Goal: Contribute content: Add original content to the website for others to see

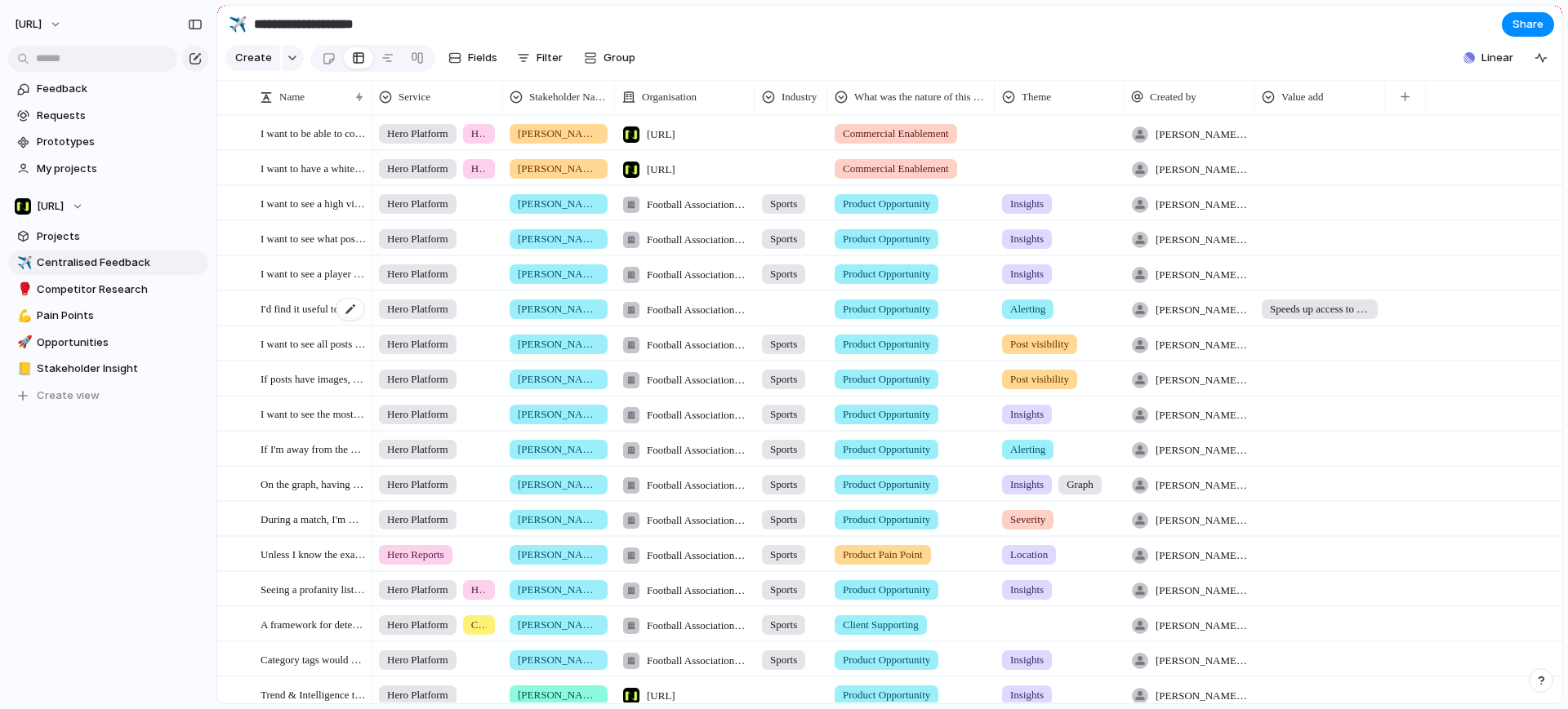
scroll to position [301, 0]
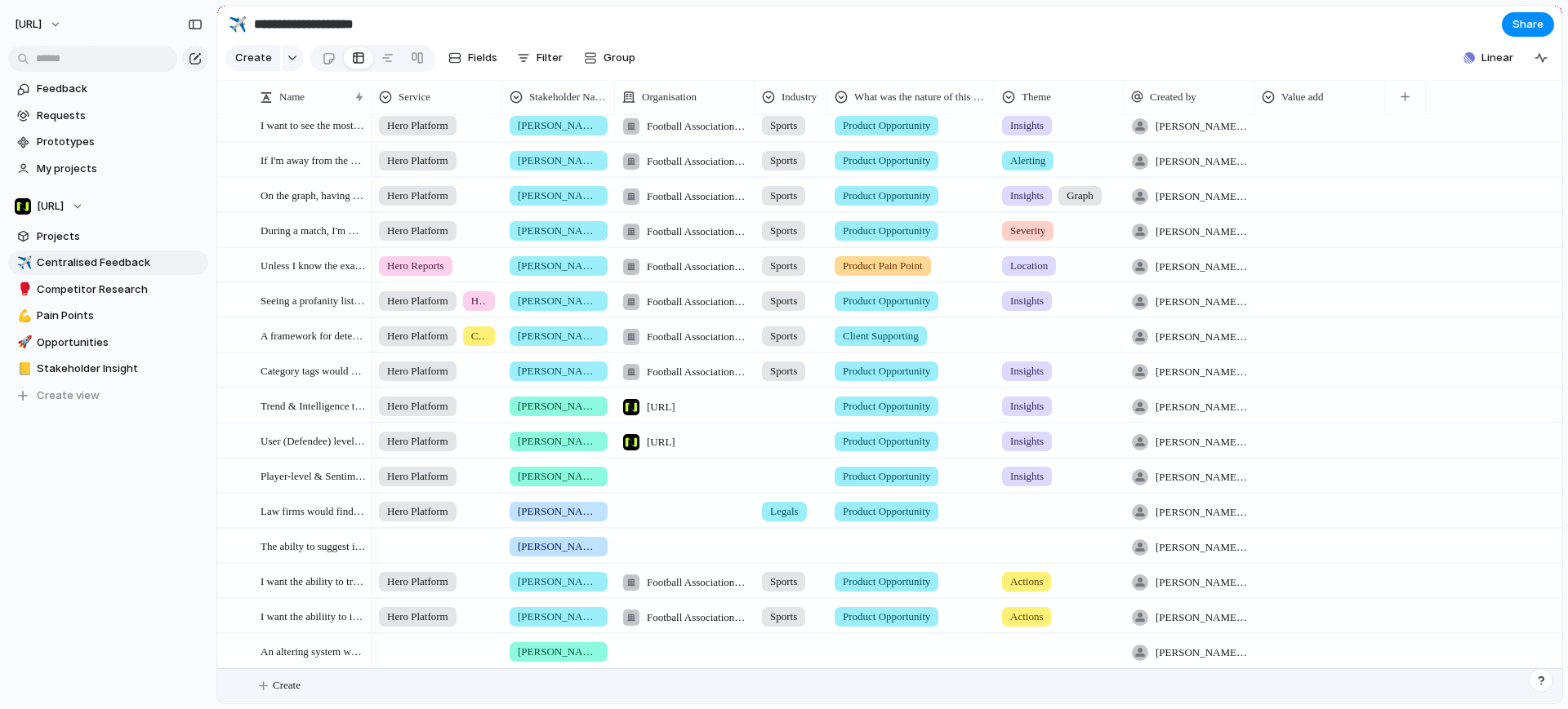
click at [298, 691] on span "Create" at bounding box center [286, 685] width 27 height 16
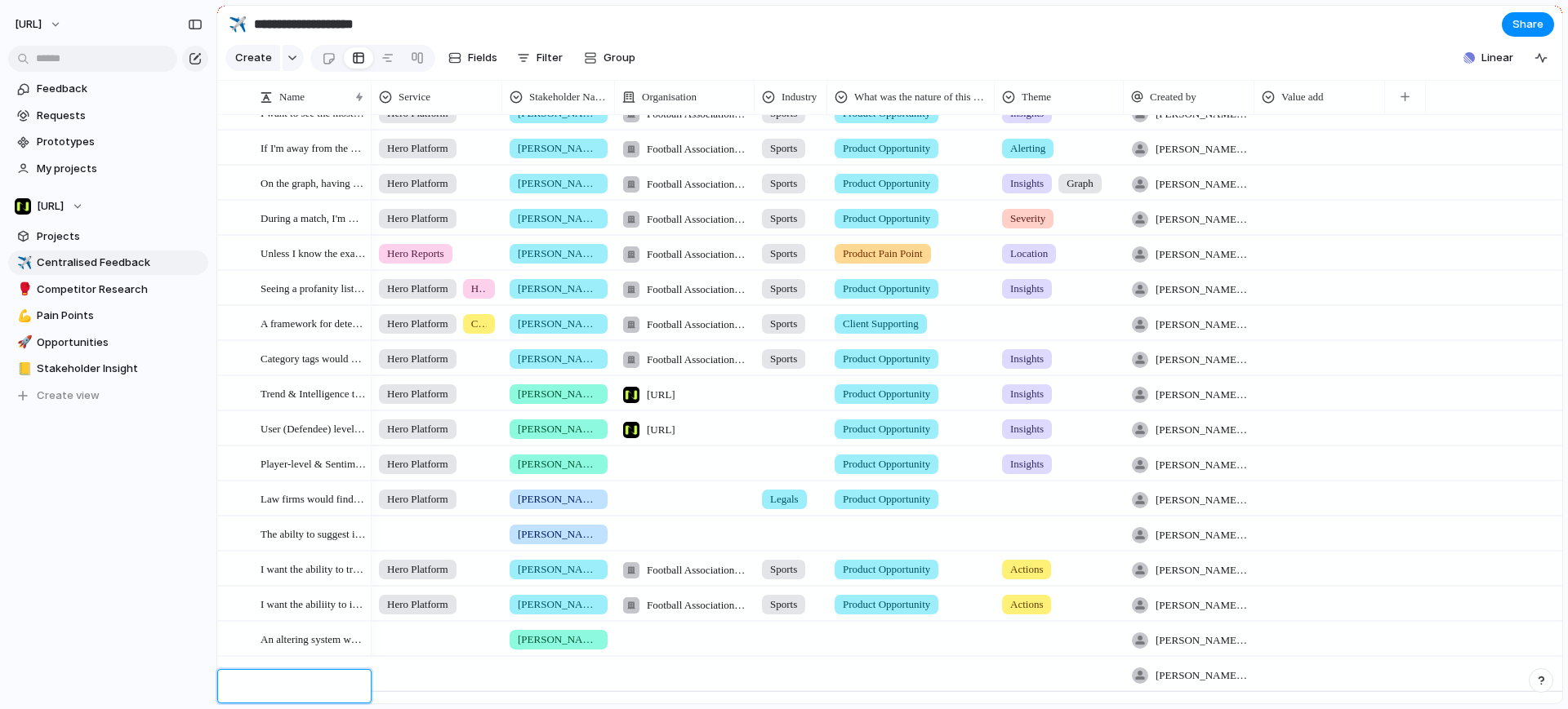
click at [269, 682] on textarea at bounding box center [310, 688] width 99 height 19
type textarea "**********"
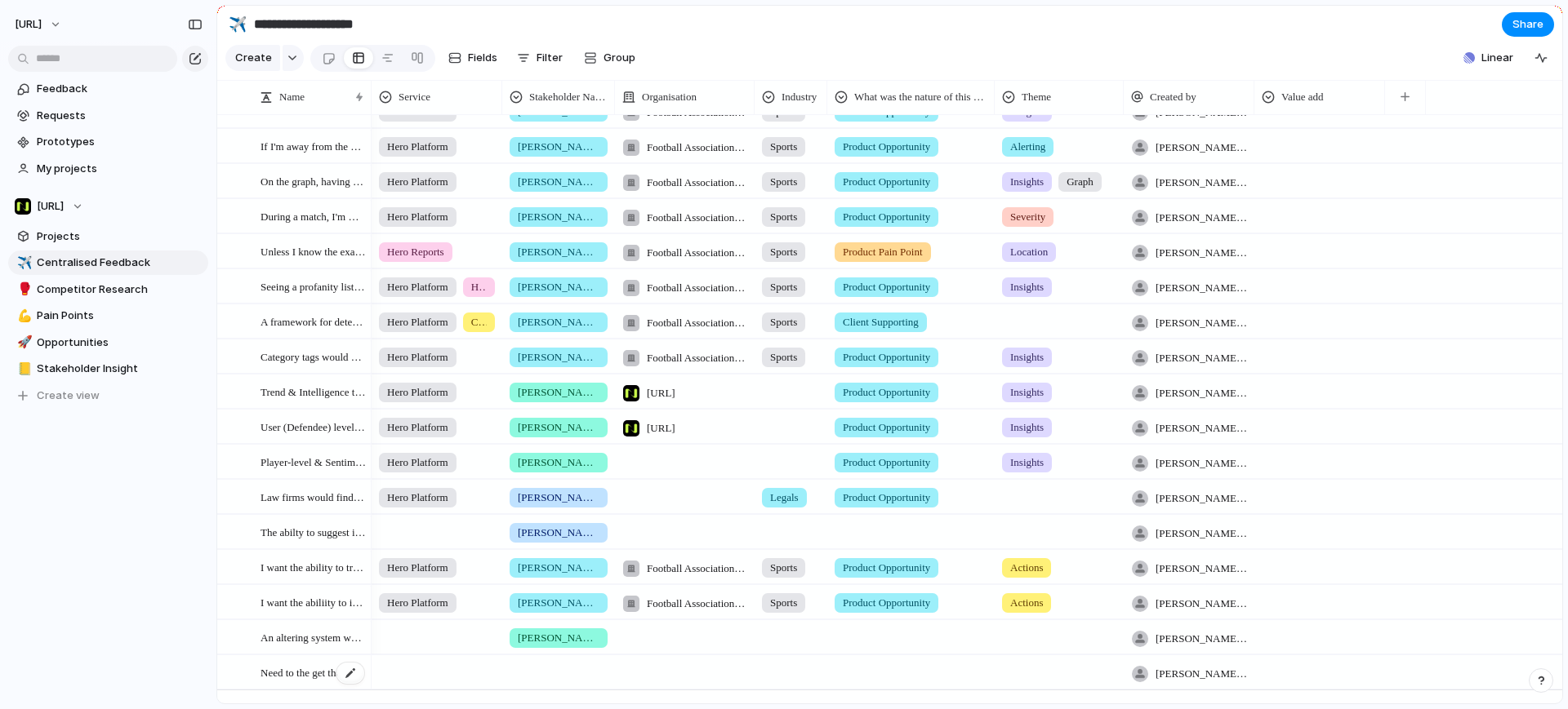
click at [315, 682] on span "Need to the get the 'view original post' integrat" at bounding box center [314, 672] width 106 height 19
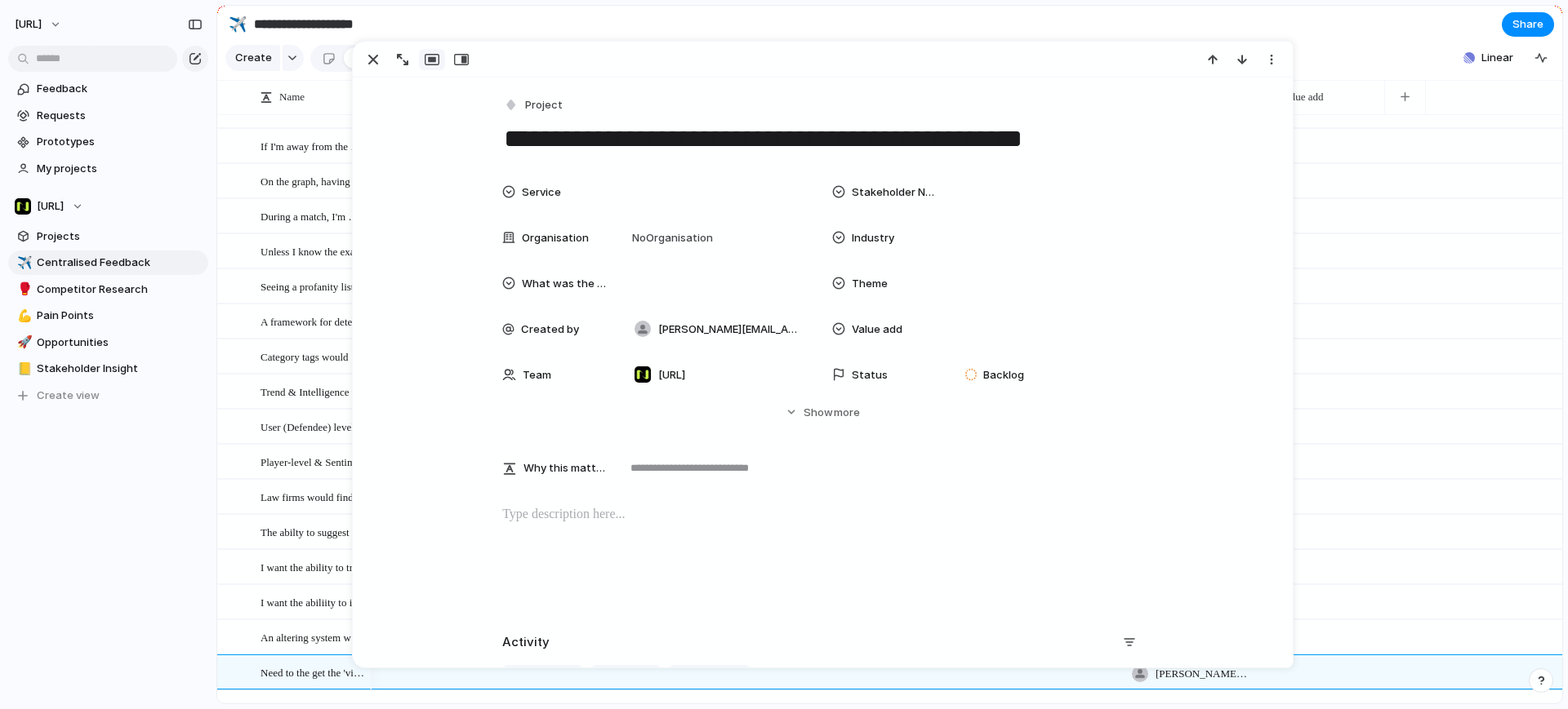
click at [1109, 131] on textarea "**********" at bounding box center [823, 139] width 640 height 34
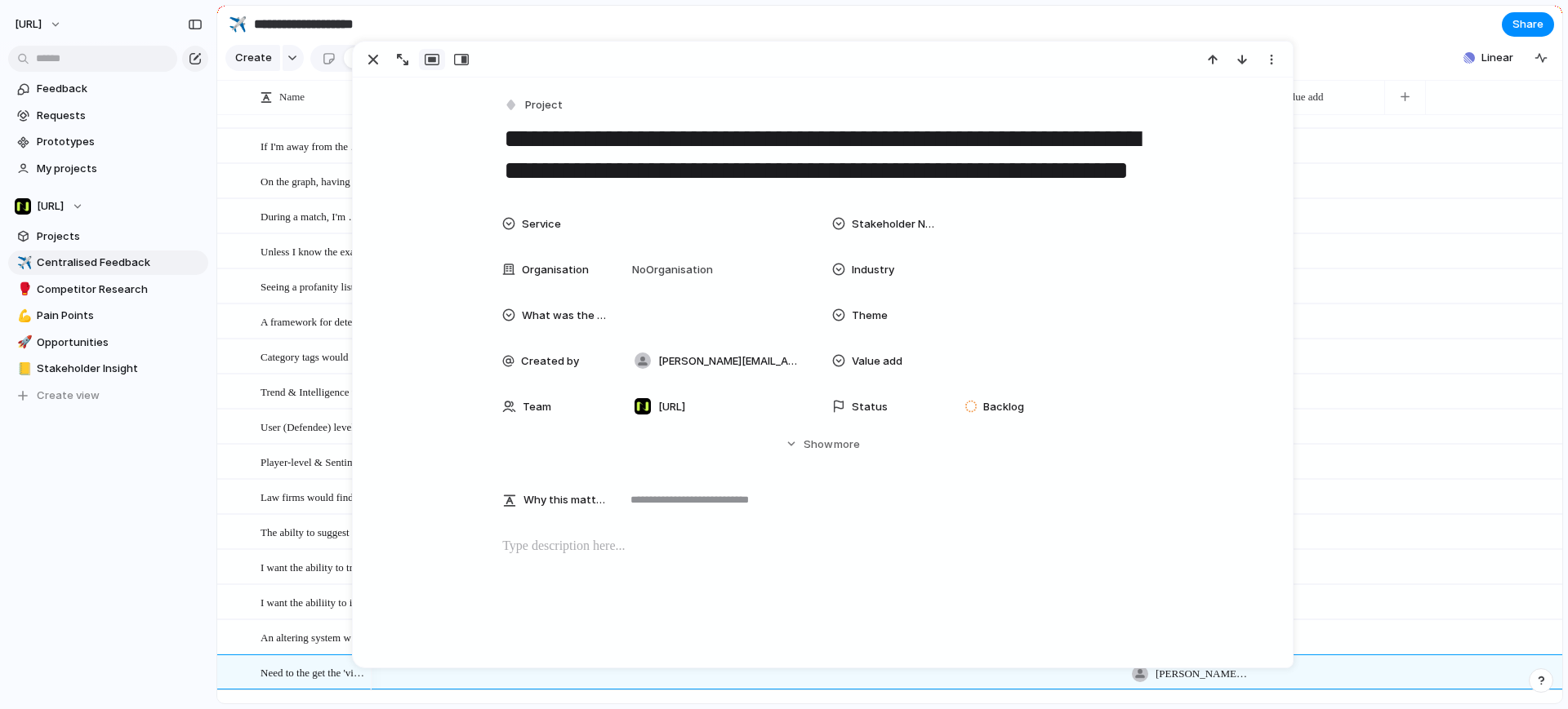
type textarea "**********"
click at [594, 221] on div "Service" at bounding box center [554, 224] width 105 height 16
click at [698, 280] on span "Hero Platform" at bounding box center [695, 281] width 72 height 16
click at [924, 226] on span "Stakeholder Name" at bounding box center [895, 224] width 85 height 16
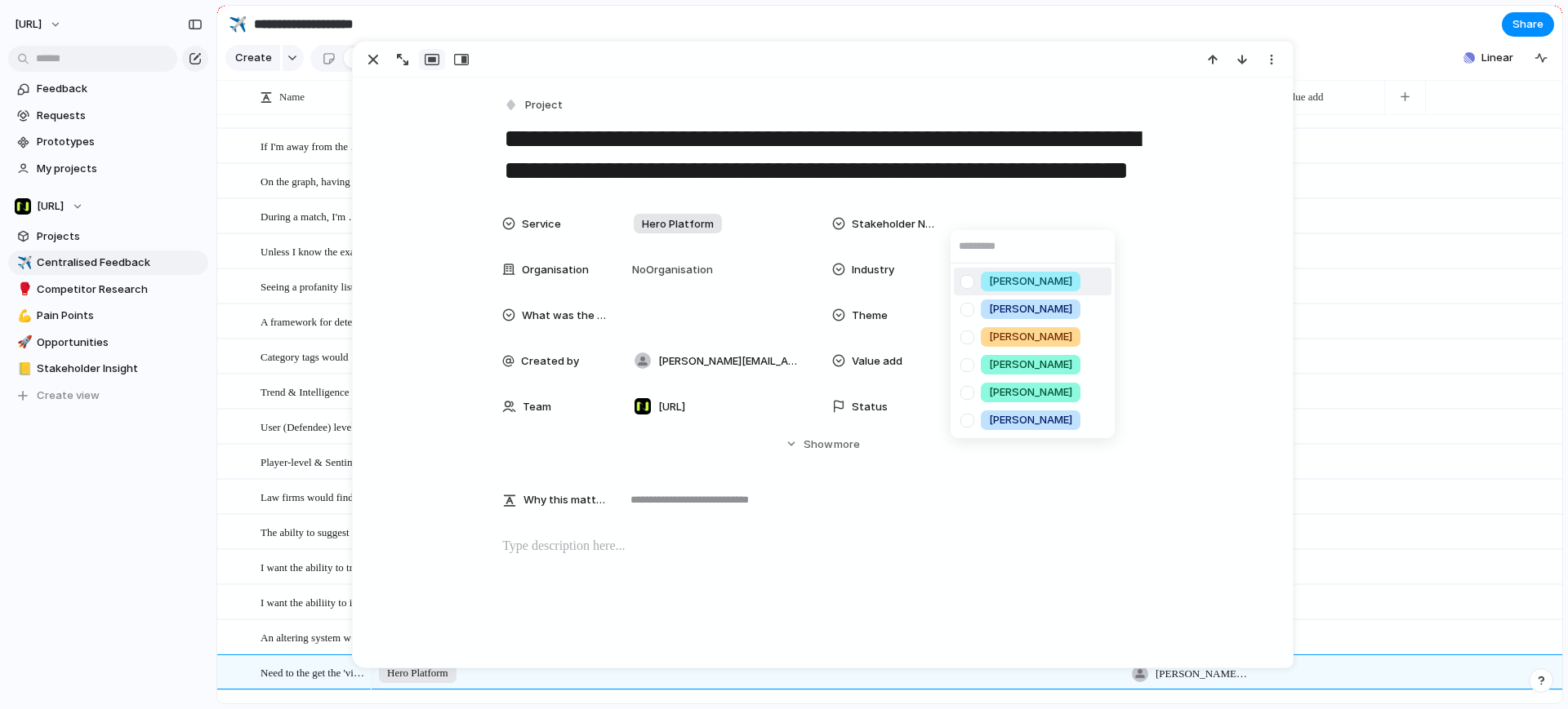
click at [1029, 278] on span "[PERSON_NAME]" at bounding box center [1031, 281] width 83 height 16
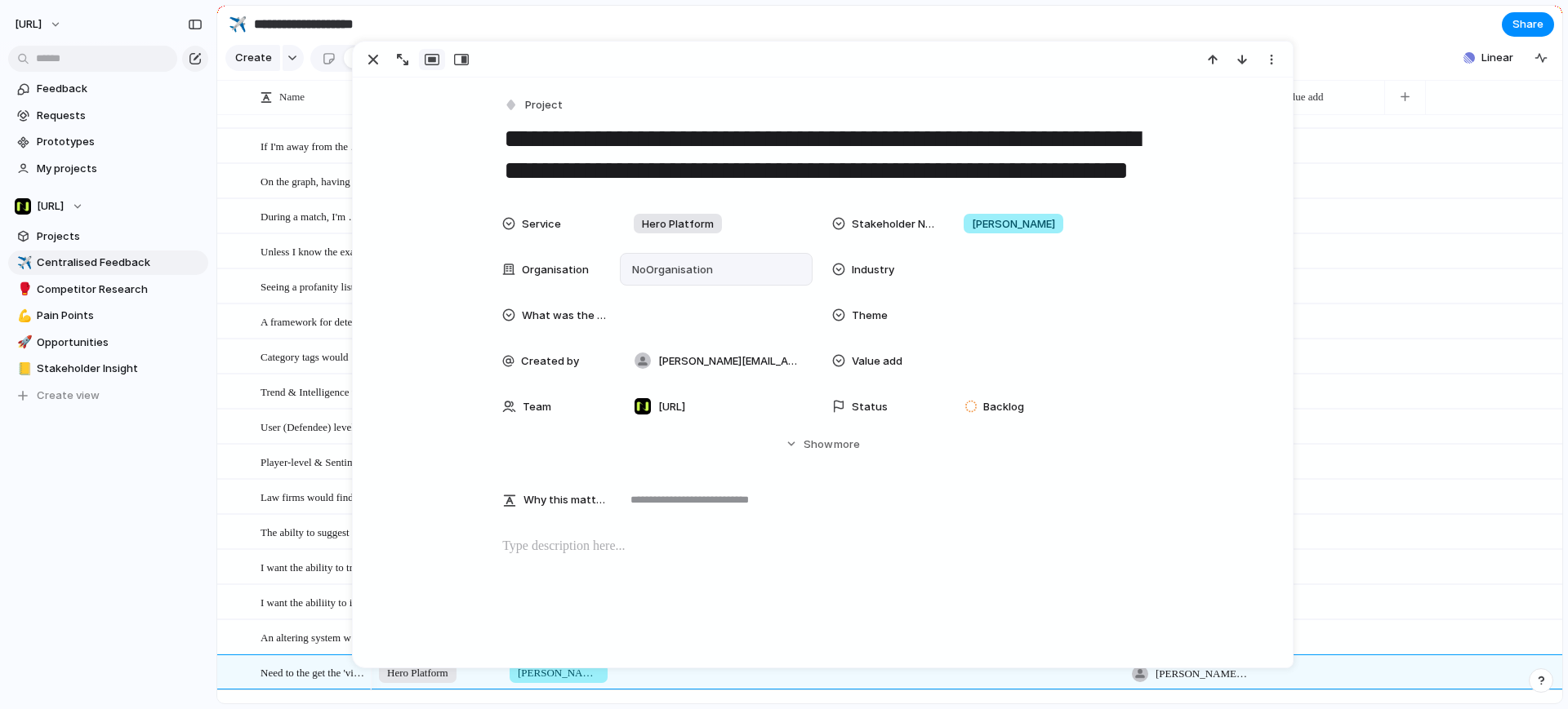
click at [723, 262] on div "No Organisation" at bounding box center [716, 269] width 178 height 18
click at [754, 385] on span "Football Association Wales" at bounding box center [745, 388] width 139 height 16
click at [974, 261] on div at bounding box center [1046, 269] width 178 height 18
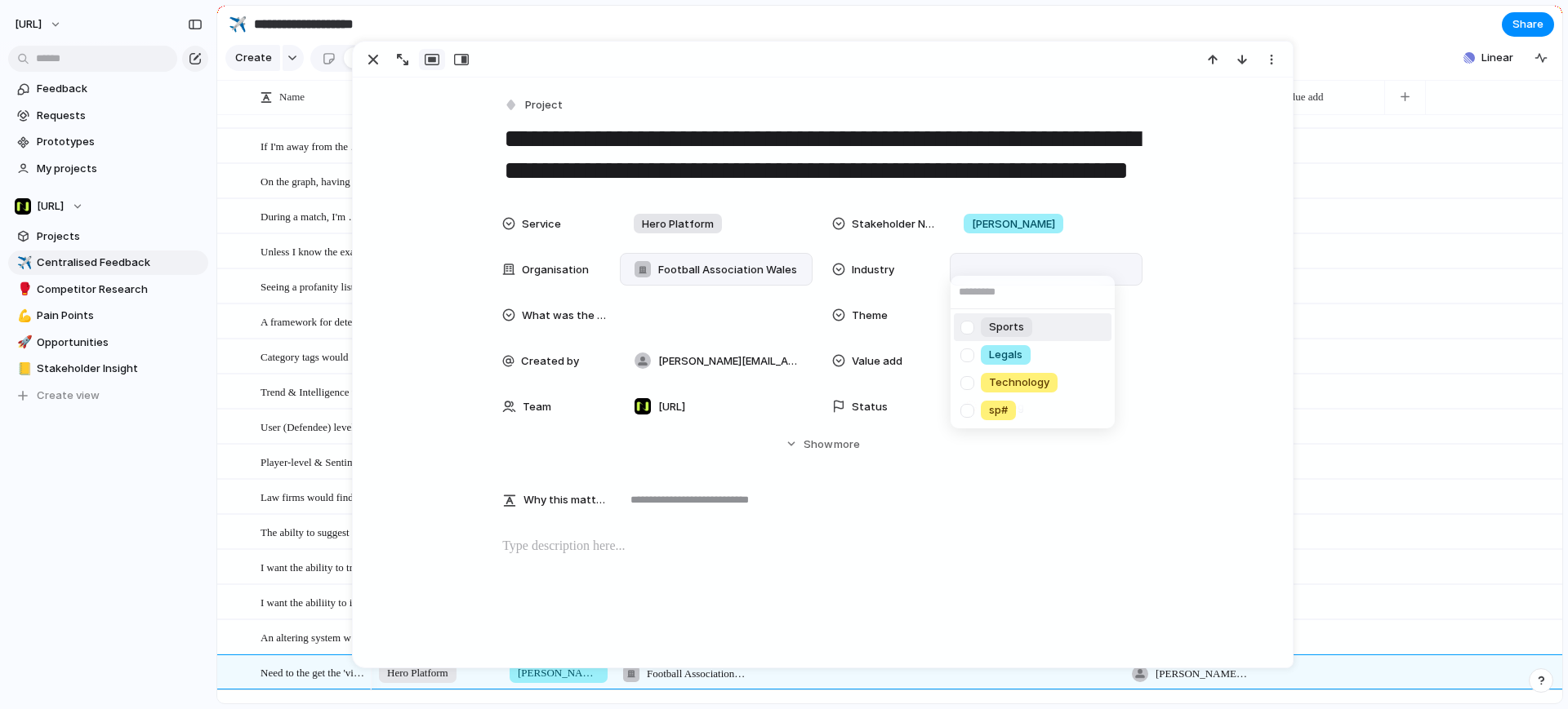
click at [1010, 331] on span "Sports" at bounding box center [1006, 327] width 35 height 16
click at [771, 296] on div "Service Hero Platform Stakeholder Name [PERSON_NAME] Organisation Football Asso…" at bounding box center [823, 315] width 640 height 215
click at [739, 312] on div at bounding box center [716, 314] width 178 height 18
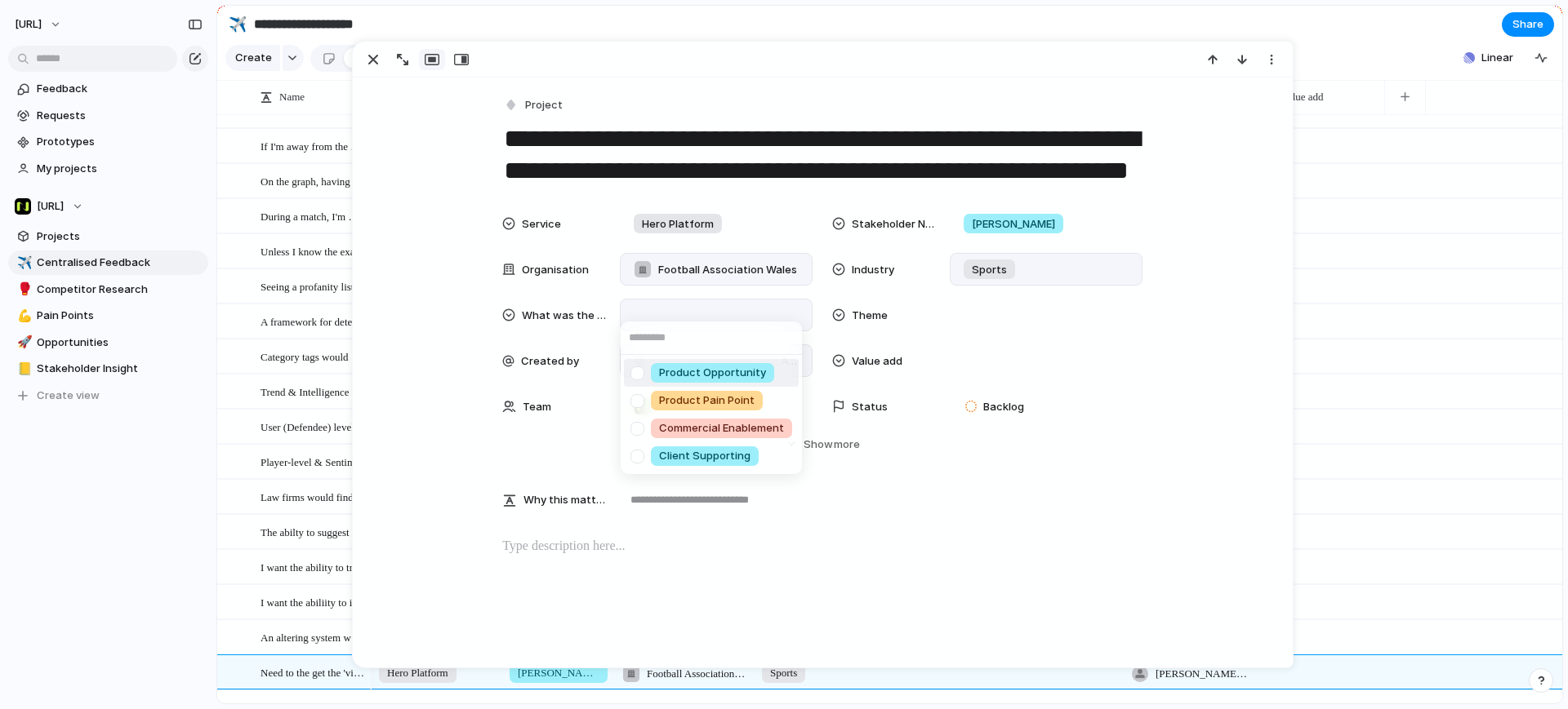
click at [744, 370] on span "Product Opportunity" at bounding box center [712, 372] width 107 height 16
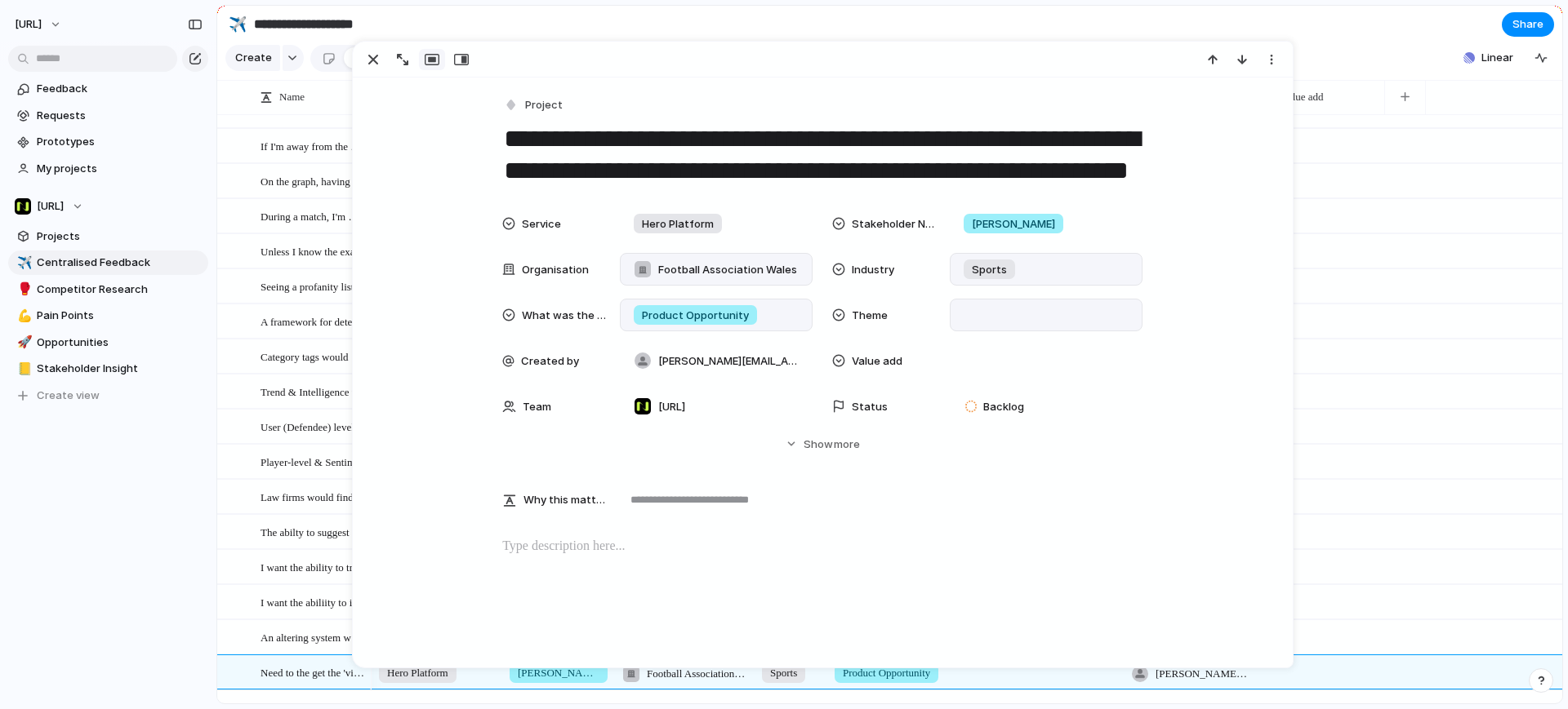
click at [988, 313] on div at bounding box center [1046, 314] width 178 height 18
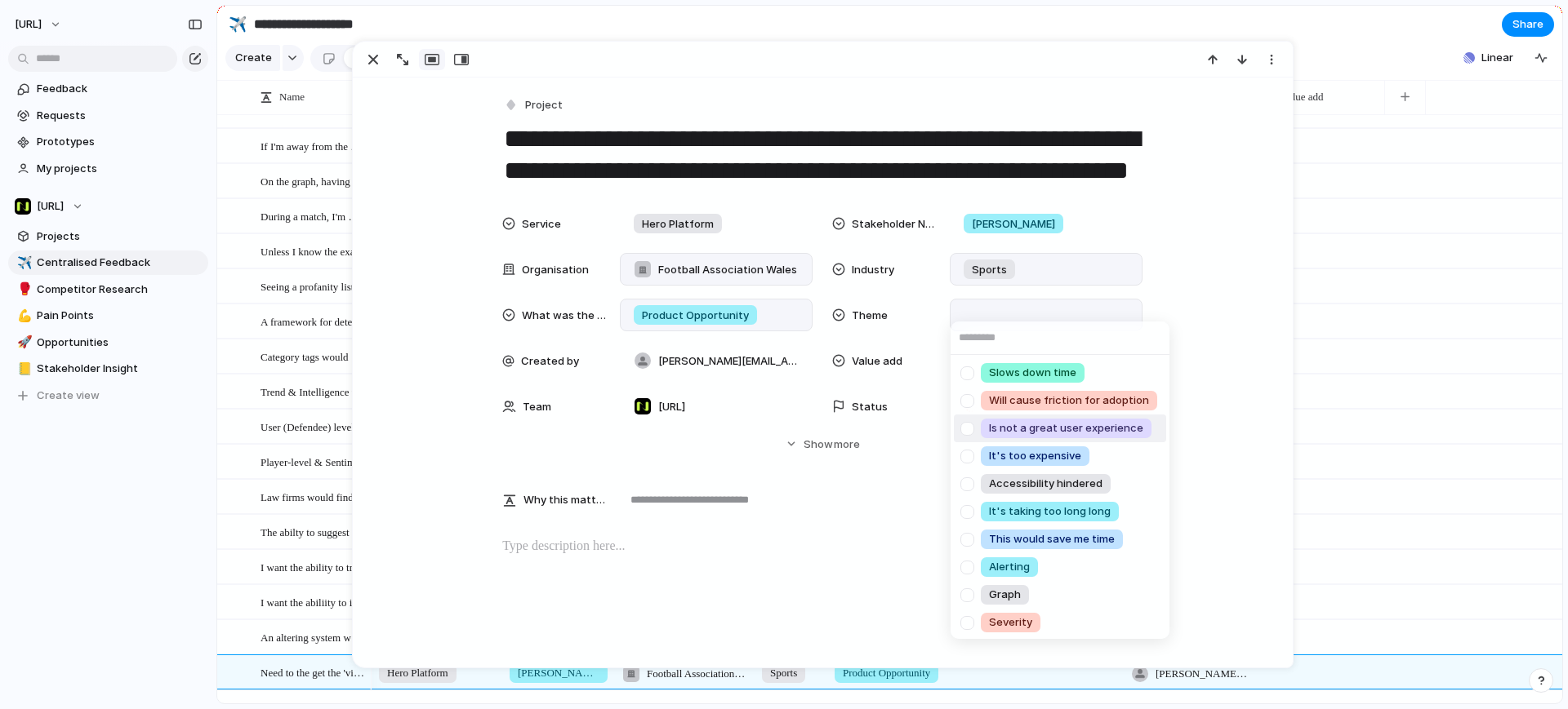
click at [1084, 427] on span "Is not a great user experience" at bounding box center [1065, 428] width 154 height 16
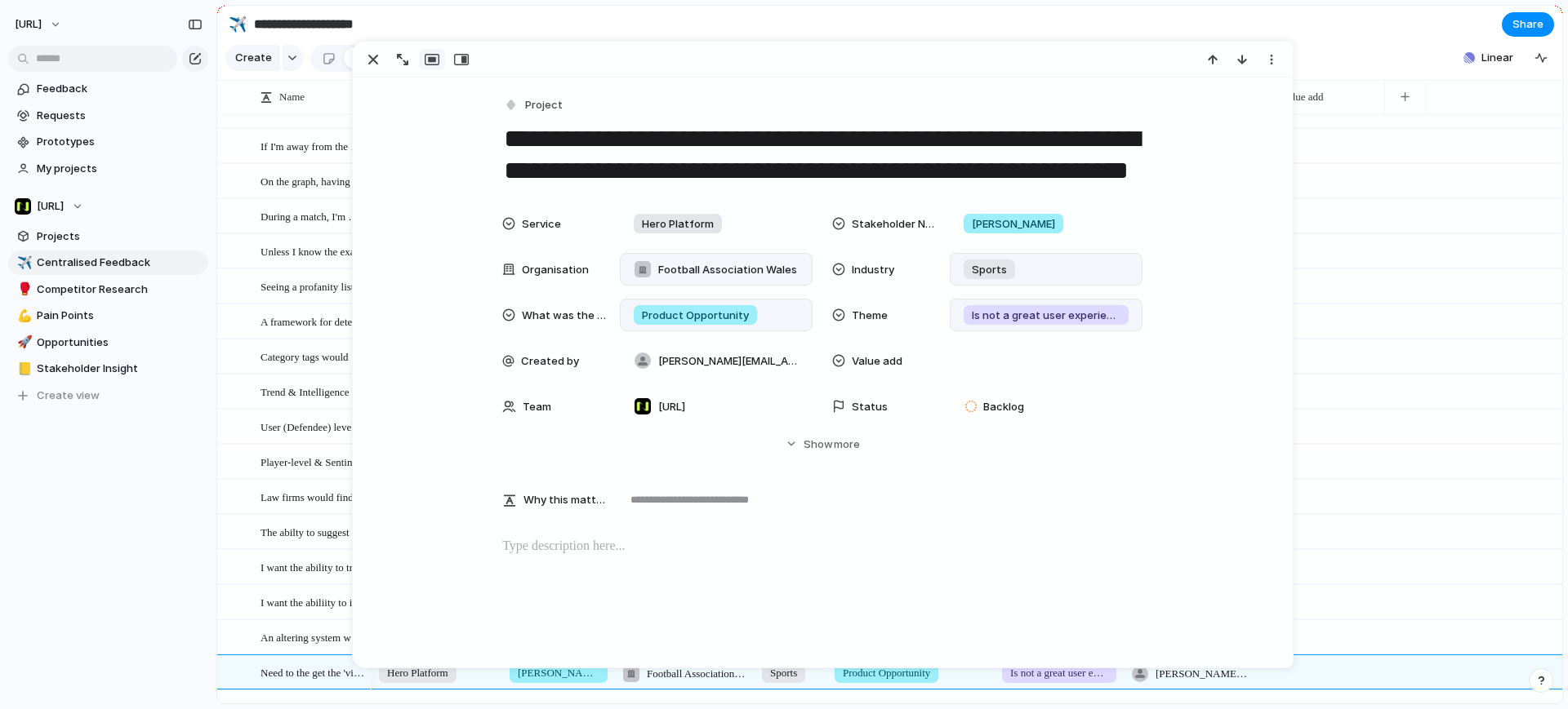
click at [1132, 314] on div "Is not a great user experience" at bounding box center [1046, 314] width 193 height 33
type input "*"
type input "**********"
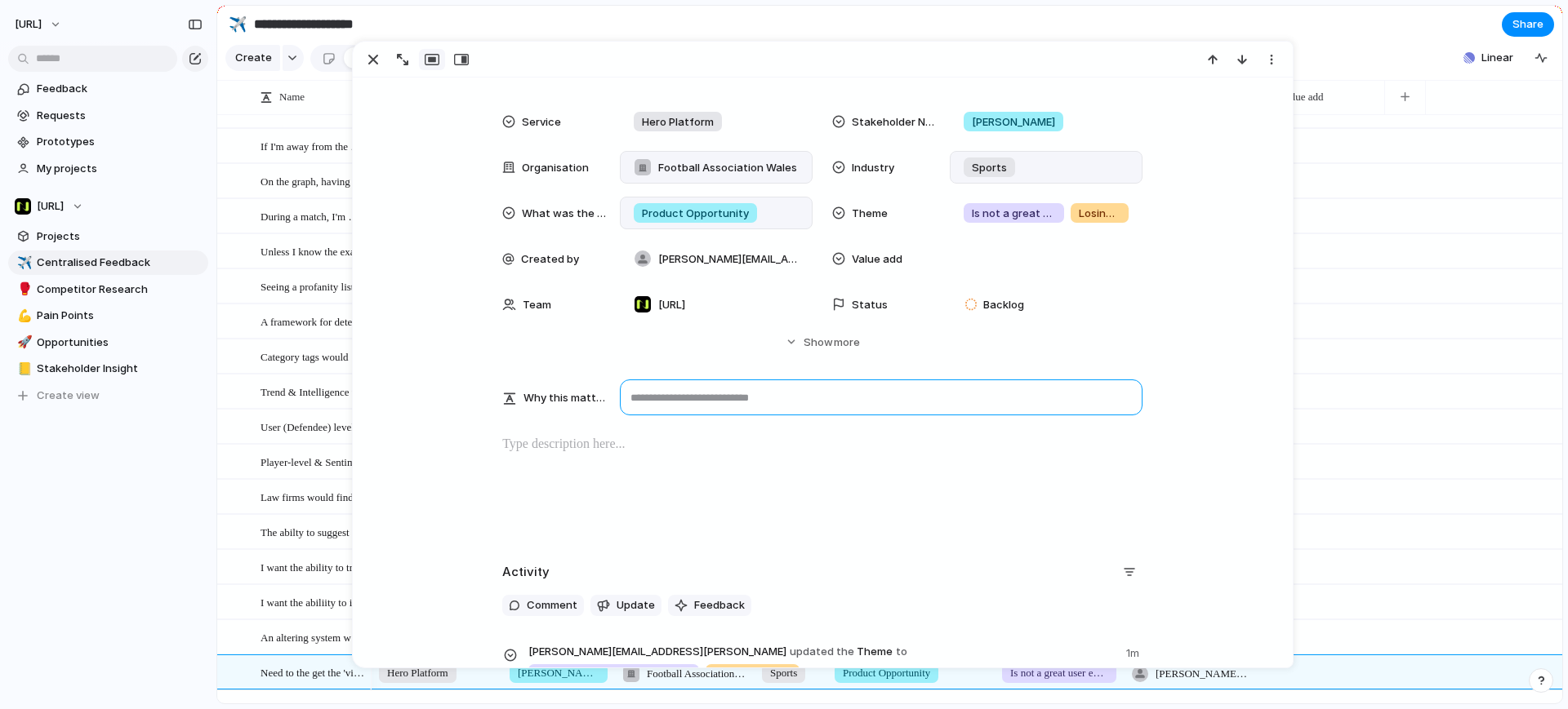
click at [716, 408] on textarea at bounding box center [880, 397] width 522 height 36
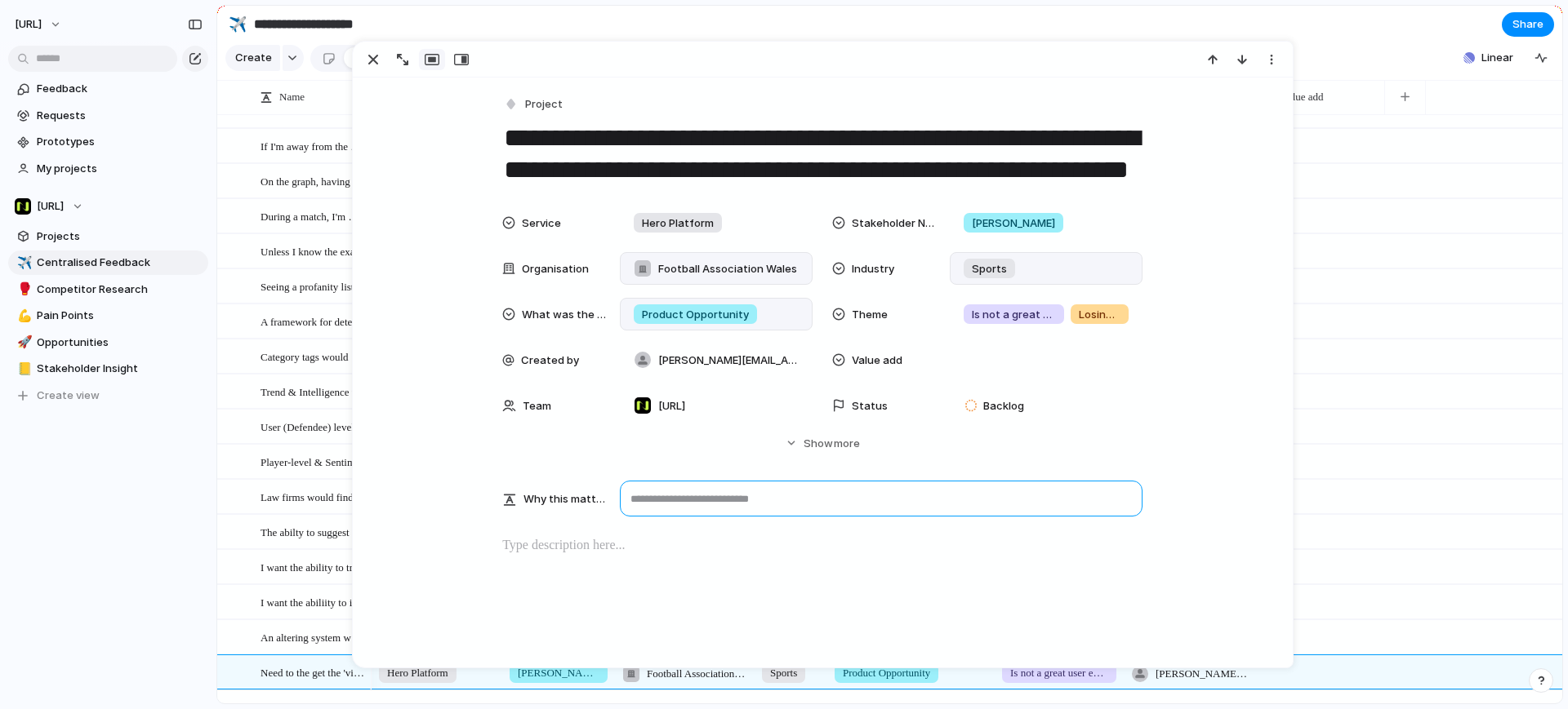
scroll to position [0, 0]
click at [992, 352] on div at bounding box center [1046, 361] width 178 height 18
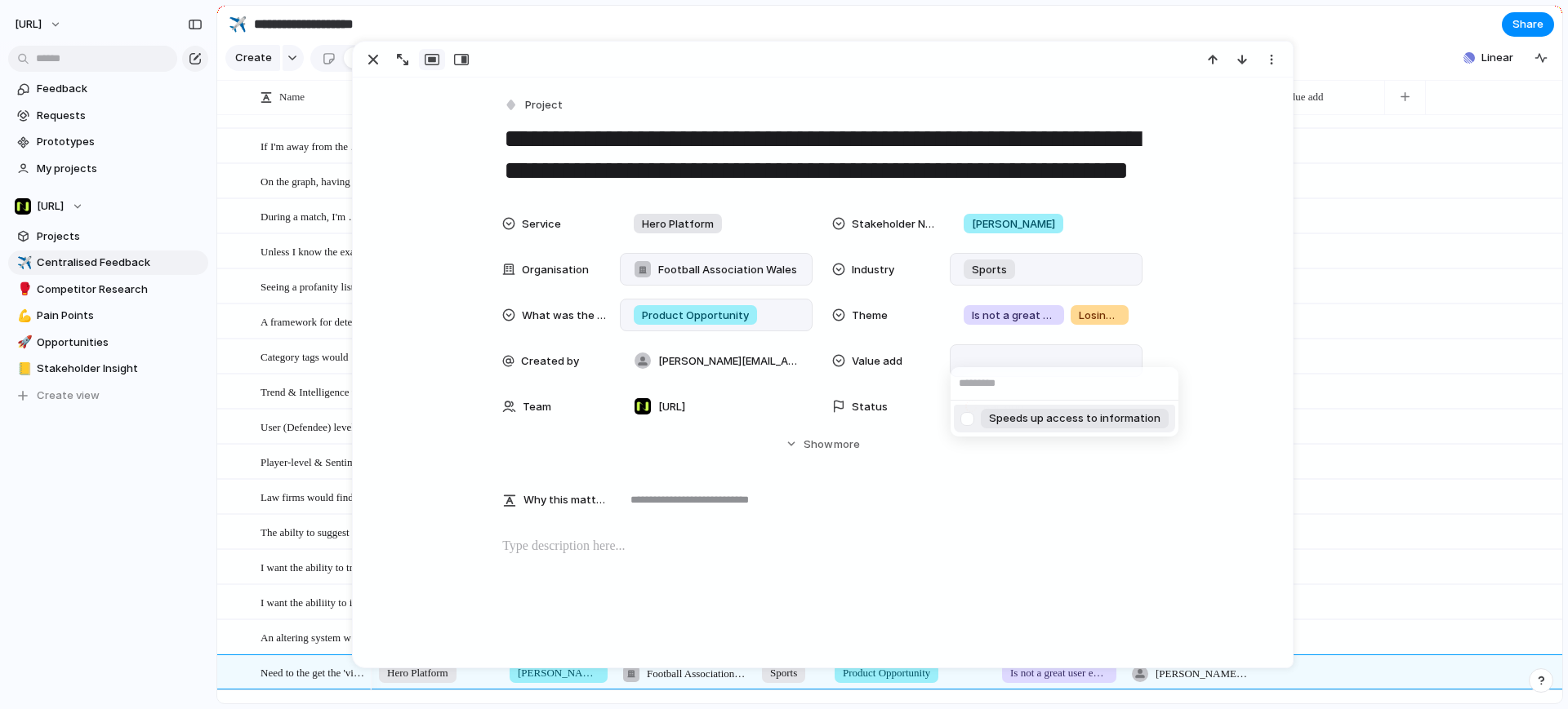
click at [1018, 519] on div "Speeds up access to information" at bounding box center [784, 354] width 1568 height 709
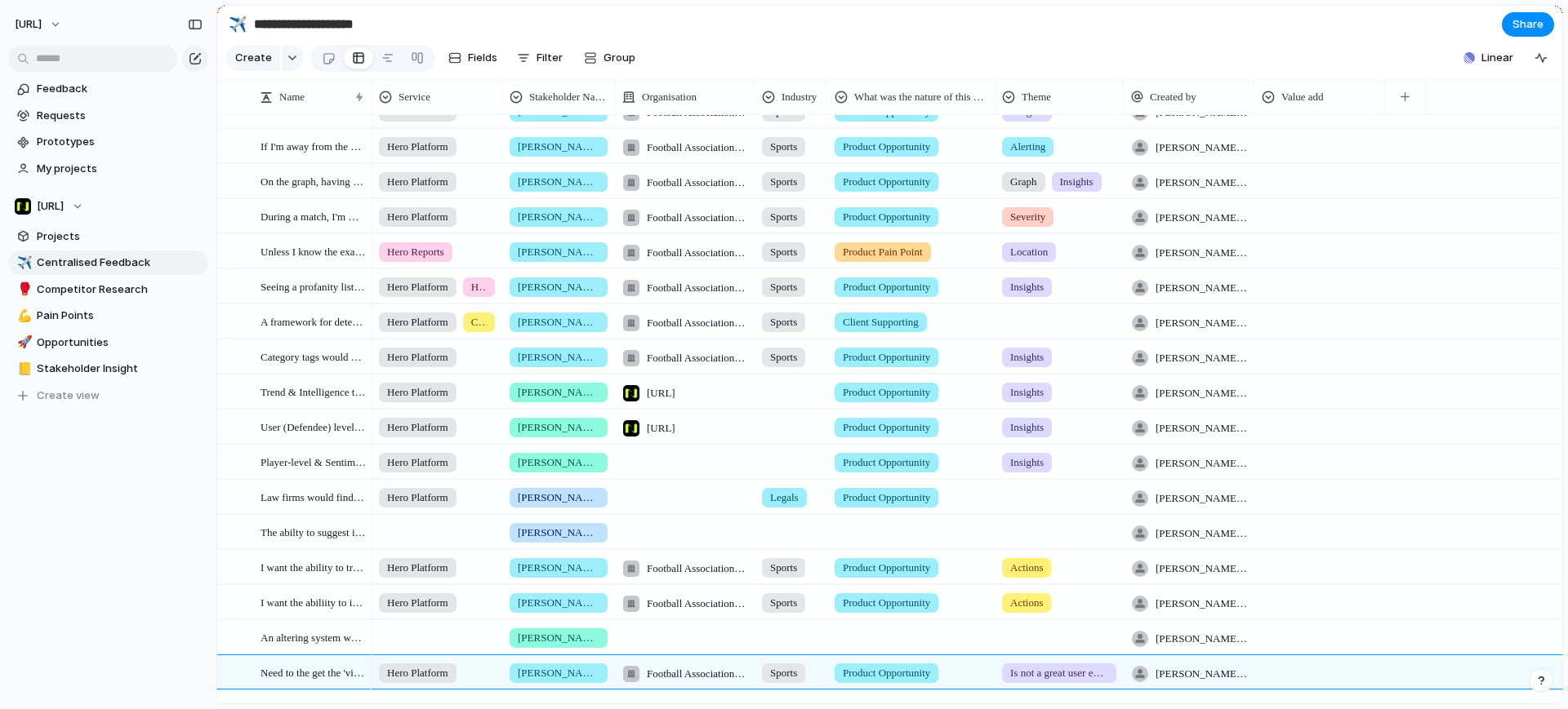
click at [1386, 329] on div "Hero Platform Consultancy [PERSON_NAME] Football Association Wales Sports Clien…" at bounding box center [966, 321] width 1190 height 35
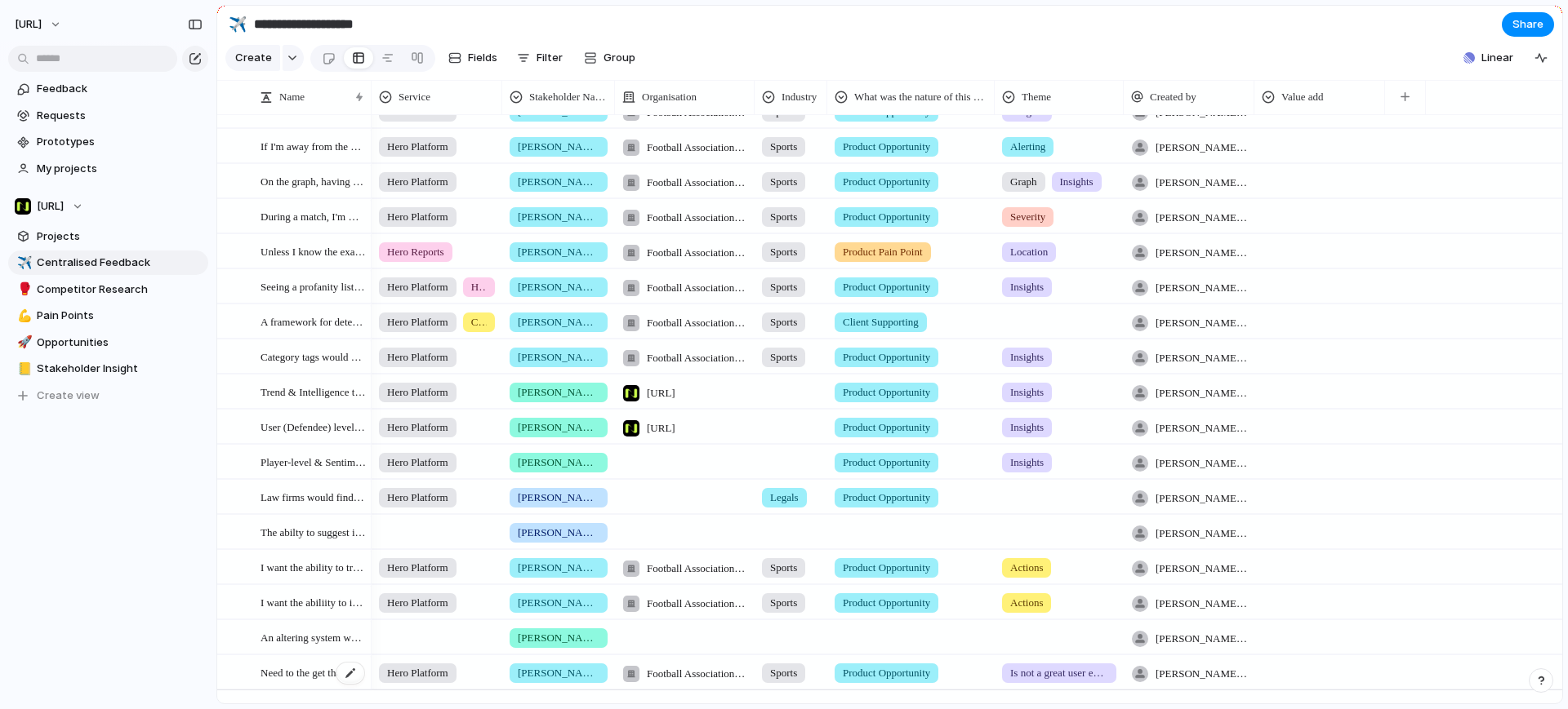
click at [297, 682] on span "Need to the get the 'view original post' integrated in a a slide over style as …" at bounding box center [314, 672] width 106 height 19
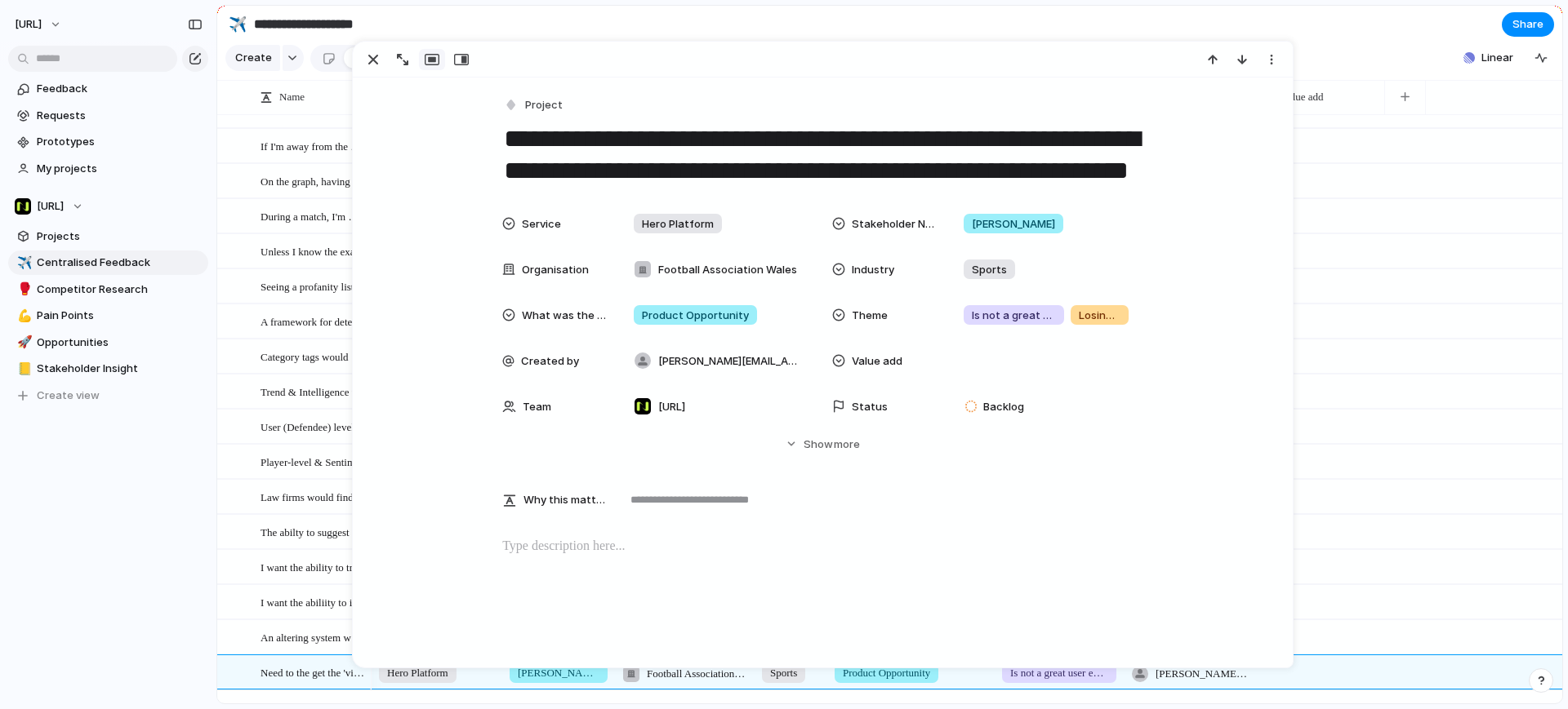
click at [594, 544] on p at bounding box center [823, 547] width 640 height 20
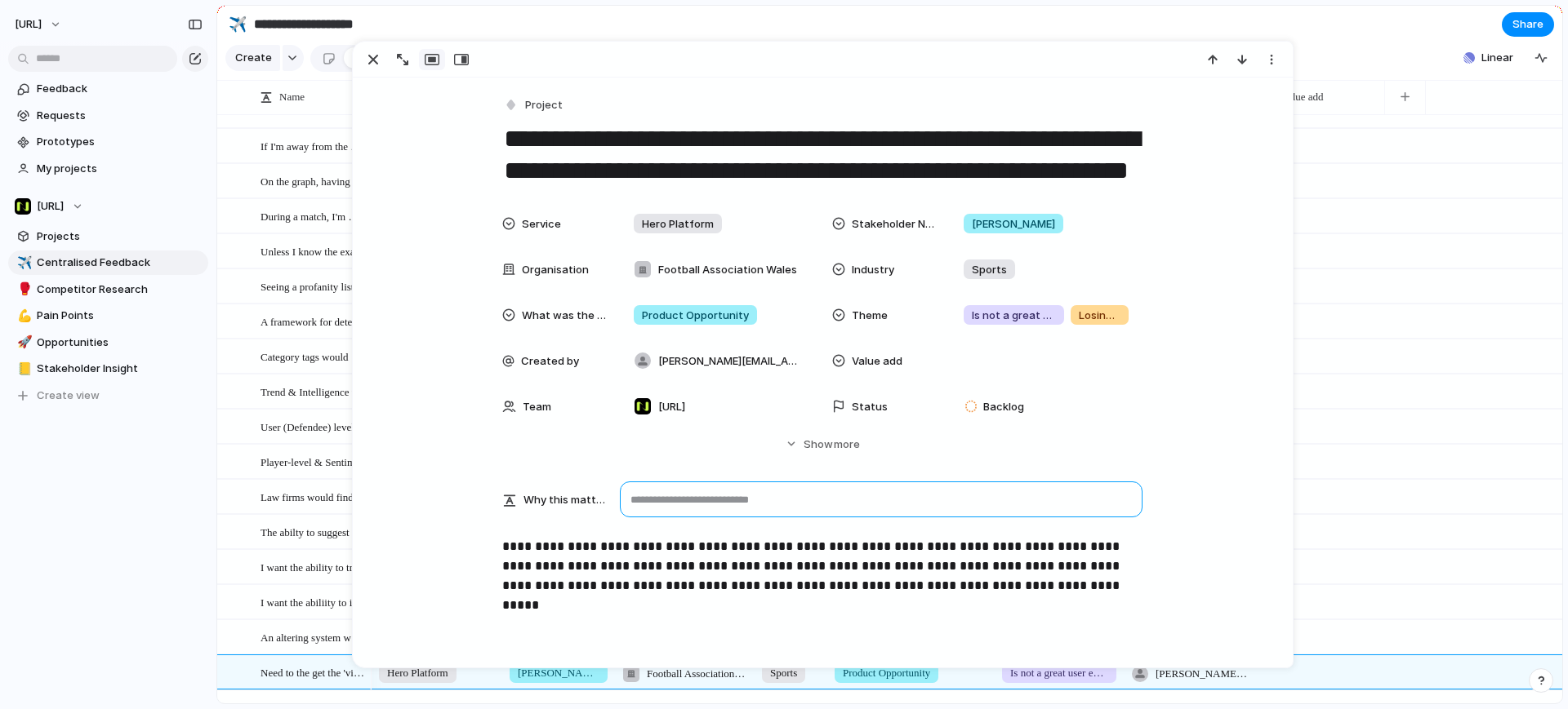
click at [716, 491] on textarea at bounding box center [880, 499] width 522 height 36
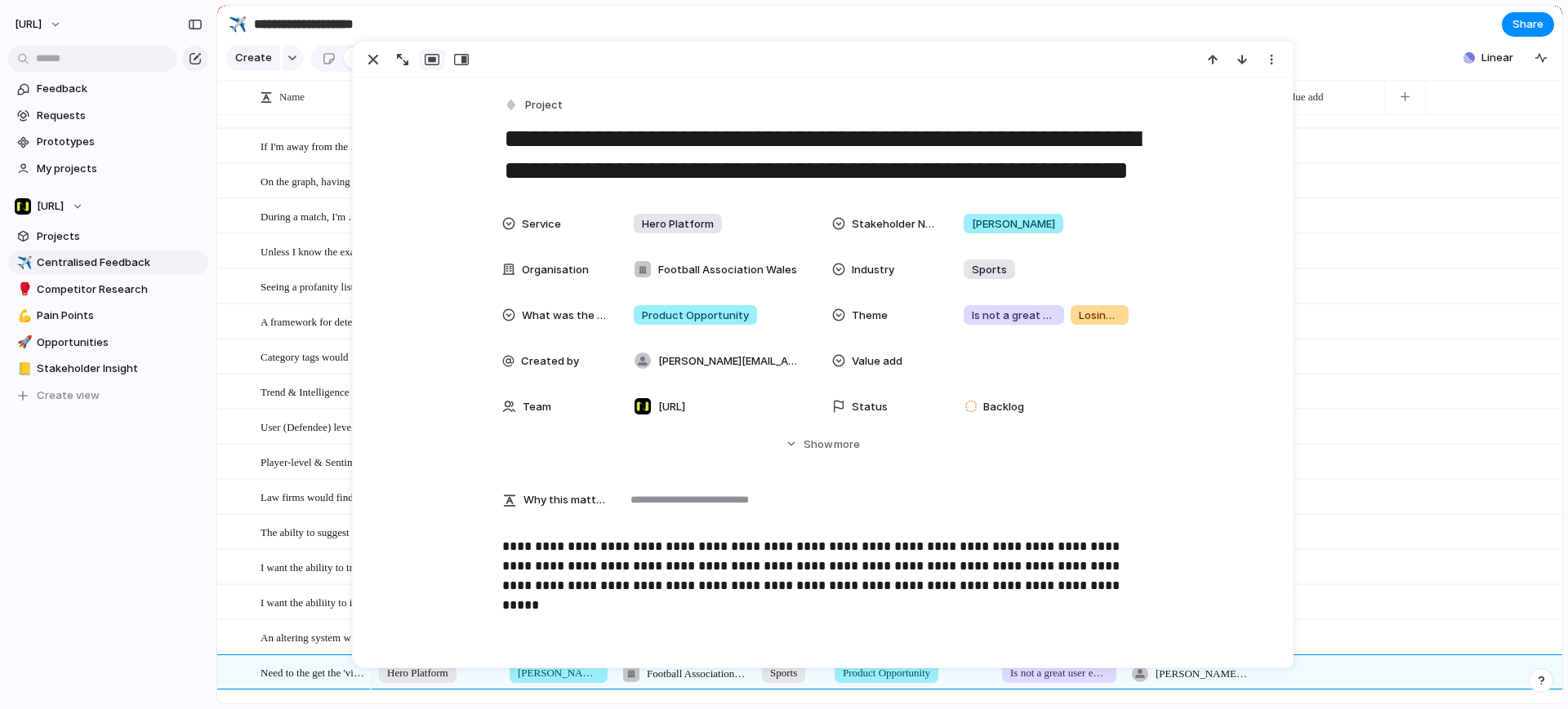
click at [1079, 556] on p "**********" at bounding box center [823, 566] width 640 height 59
click at [1333, 508] on div at bounding box center [1320, 494] width 129 height 27
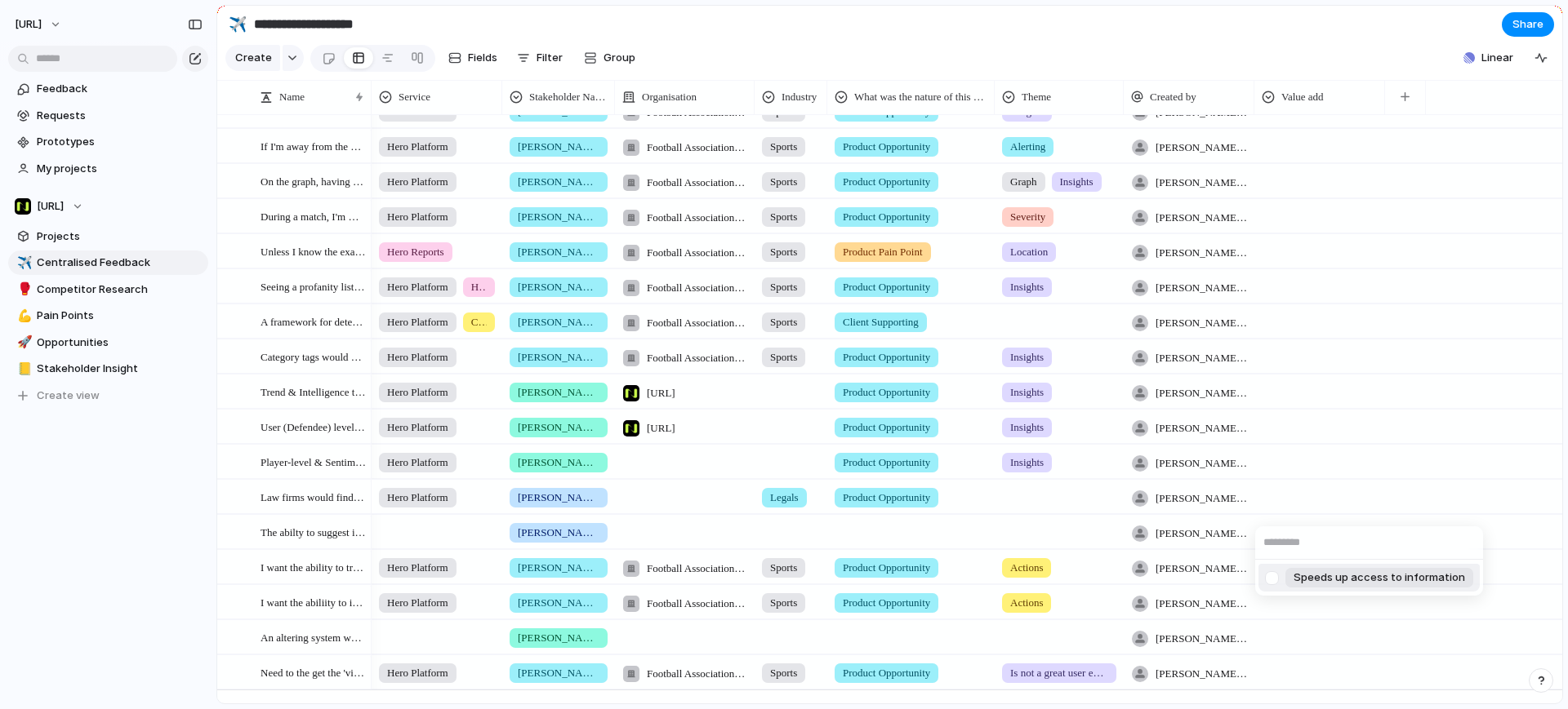
click at [206, 462] on div "Speeds up access to information" at bounding box center [784, 354] width 1568 height 709
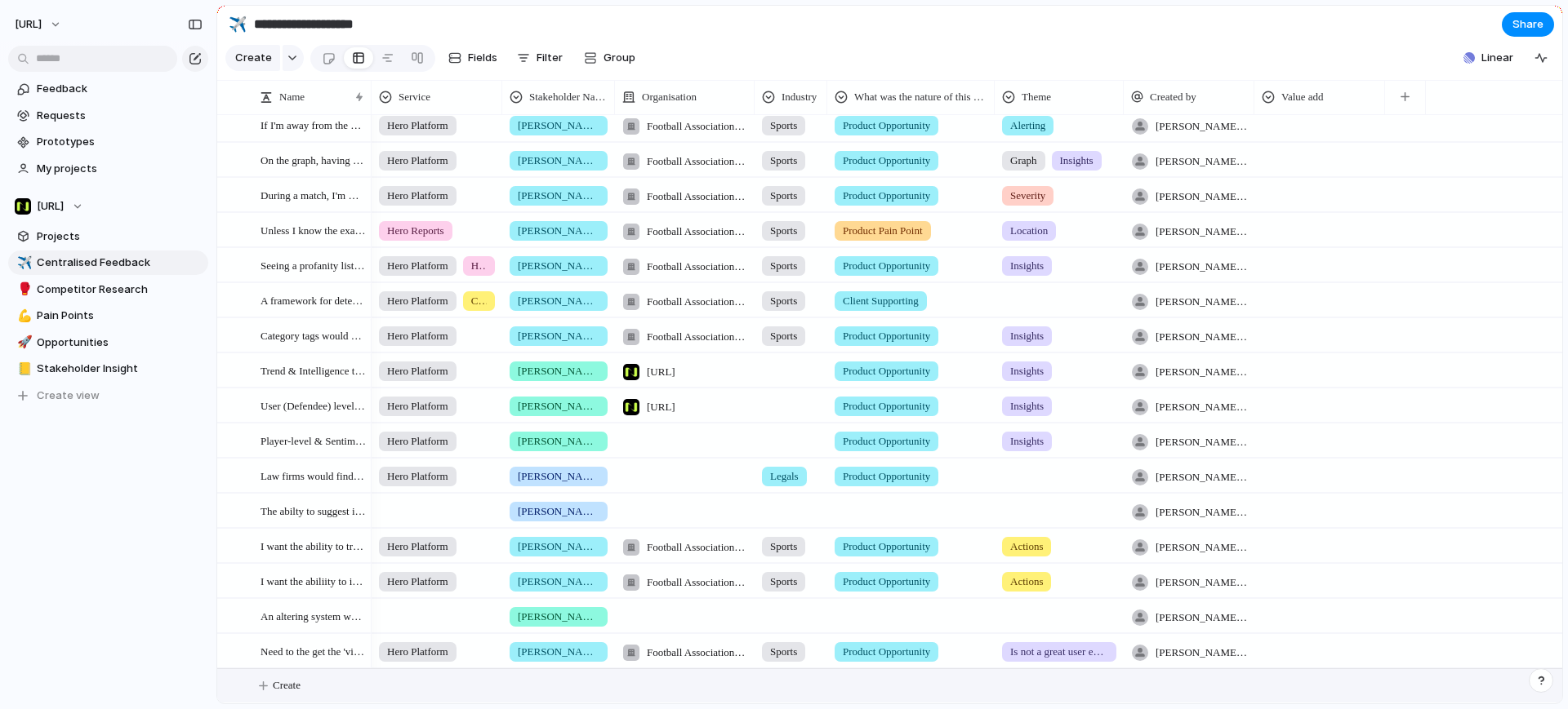
click at [293, 680] on span "Create" at bounding box center [286, 685] width 27 height 16
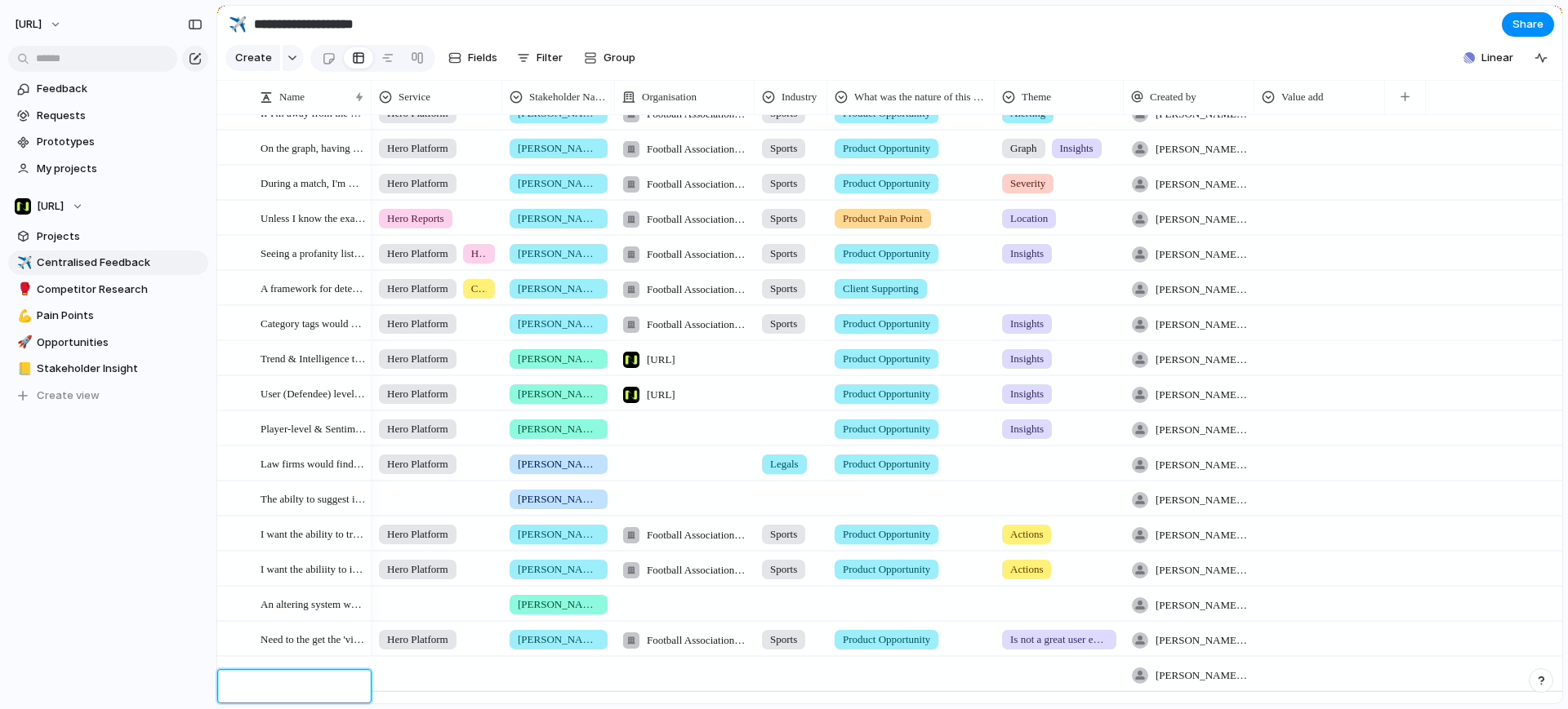
type textarea "*"
type textarea "**********"
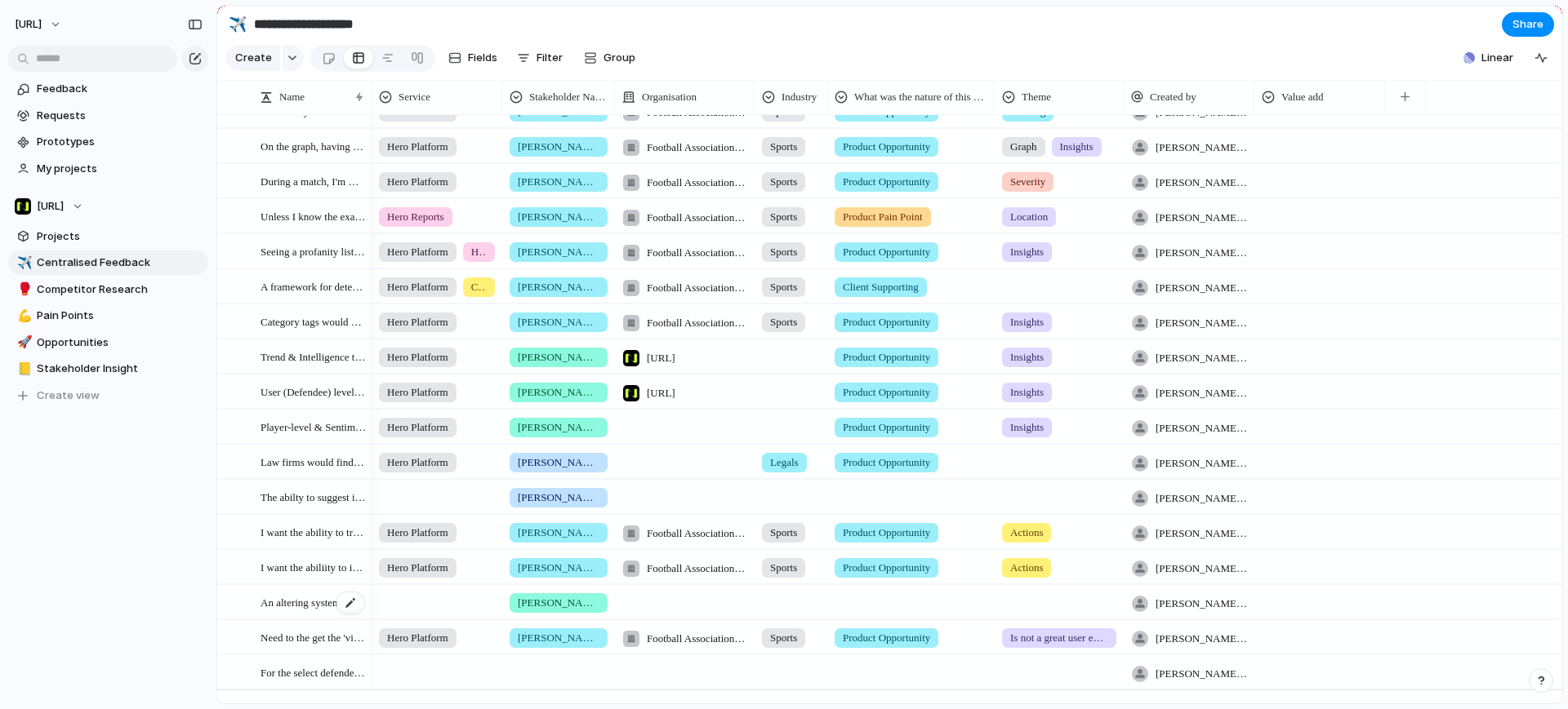
scroll to position [371, 0]
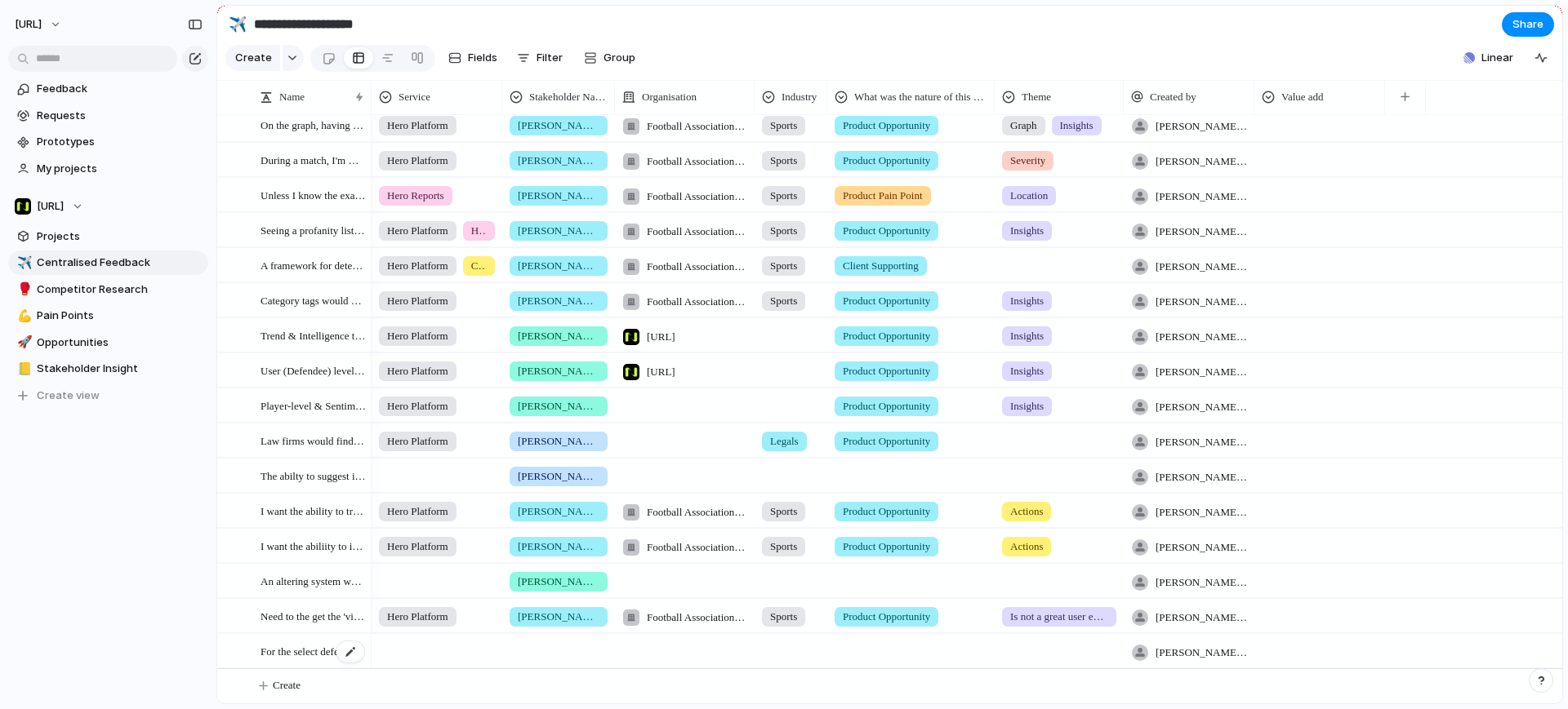
click at [311, 651] on span "For the select defendee dropdown,." at bounding box center [314, 650] width 106 height 19
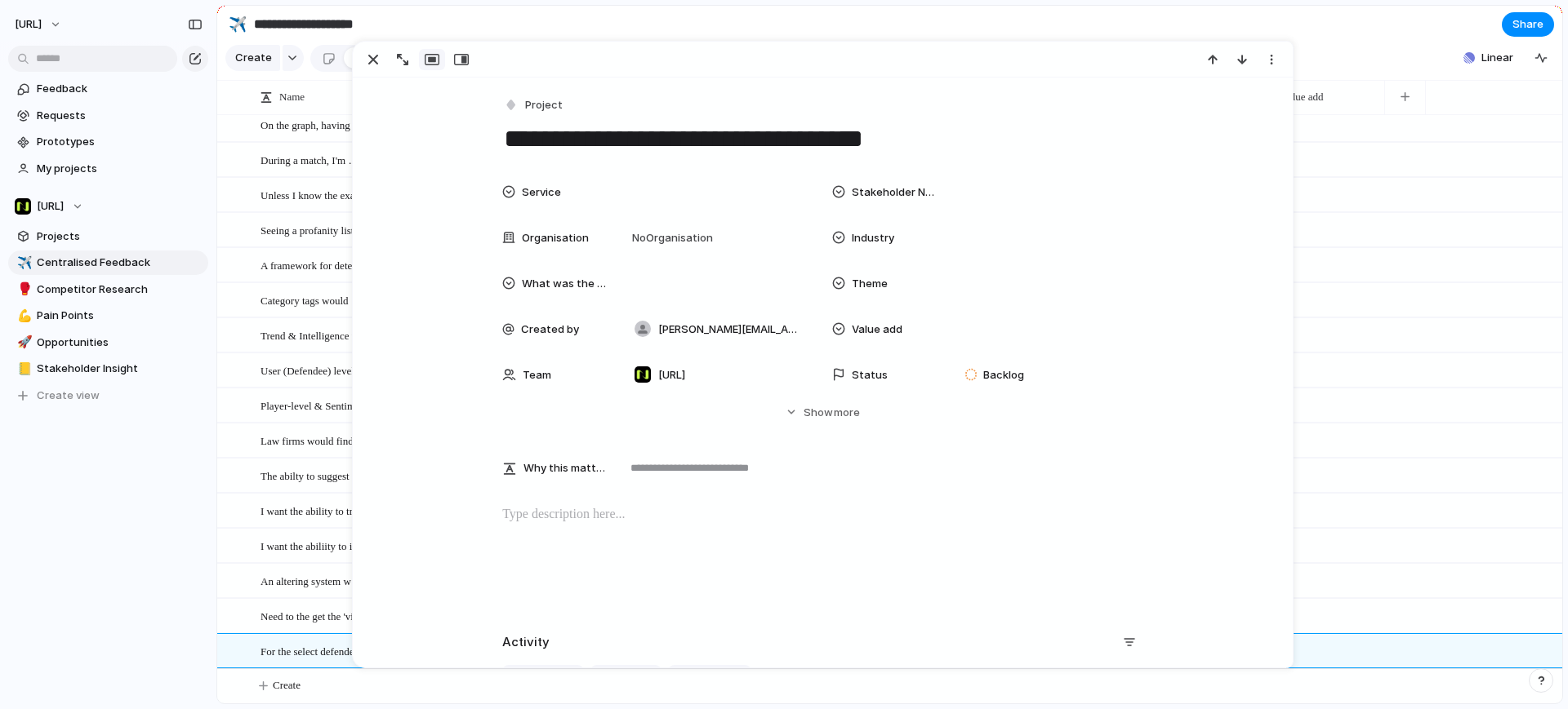
click at [913, 138] on textarea "**********" at bounding box center [823, 139] width 640 height 34
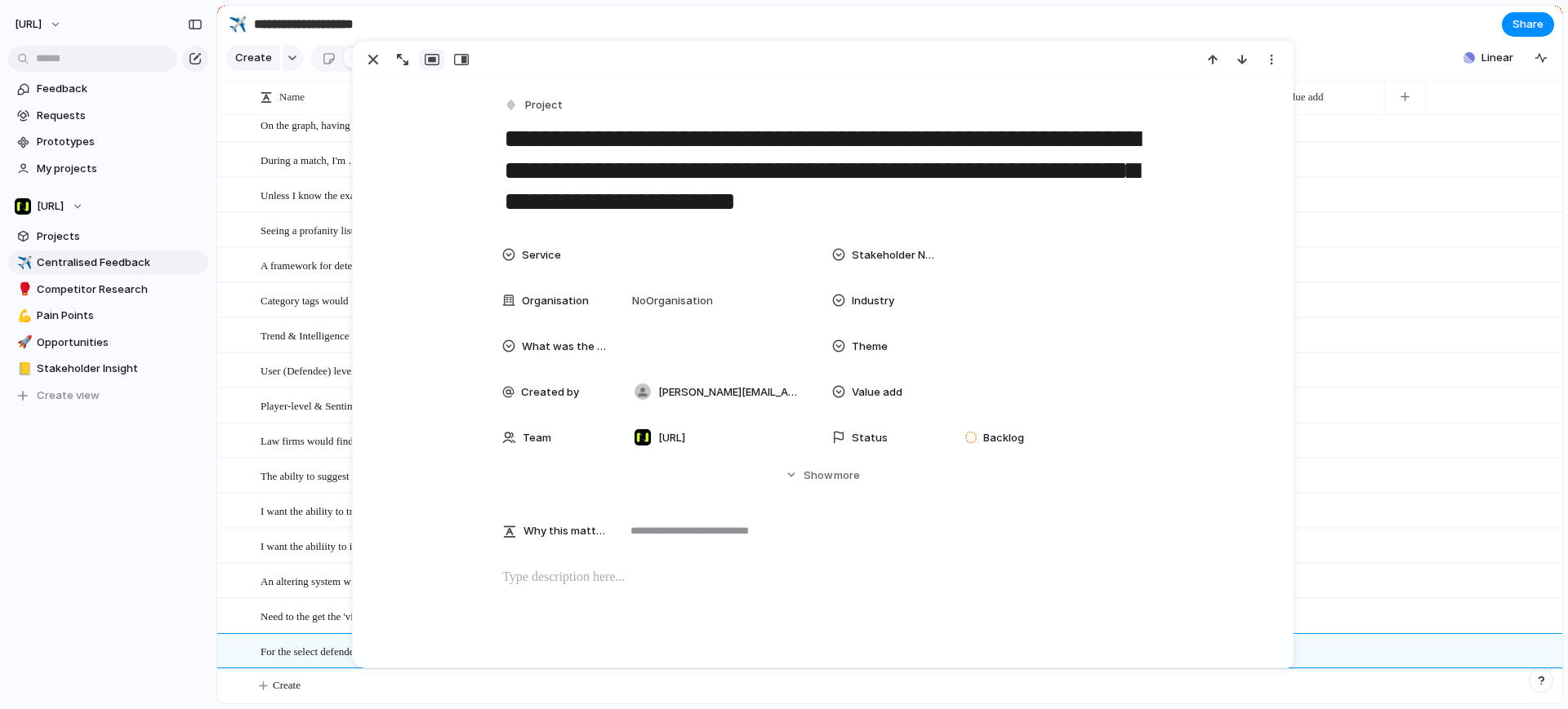
type textarea "**********"
click at [727, 233] on div "**********" at bounding box center [822, 446] width 940 height 737
click at [718, 243] on div at bounding box center [716, 254] width 193 height 33
click at [708, 311] on span "Hero Platform" at bounding box center [695, 312] width 72 height 16
click at [949, 249] on div at bounding box center [1046, 254] width 193 height 33
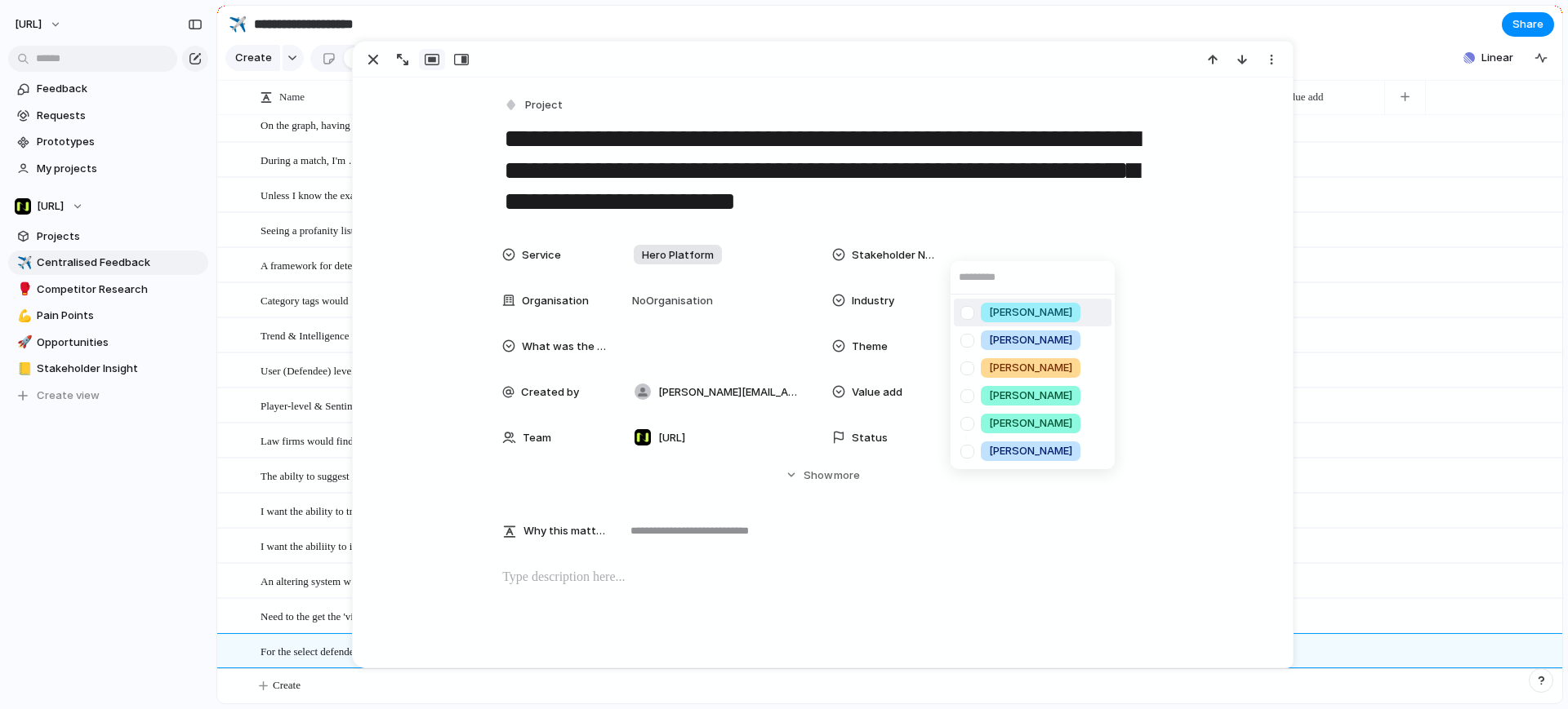
click at [1039, 313] on span "[PERSON_NAME]" at bounding box center [1031, 312] width 83 height 16
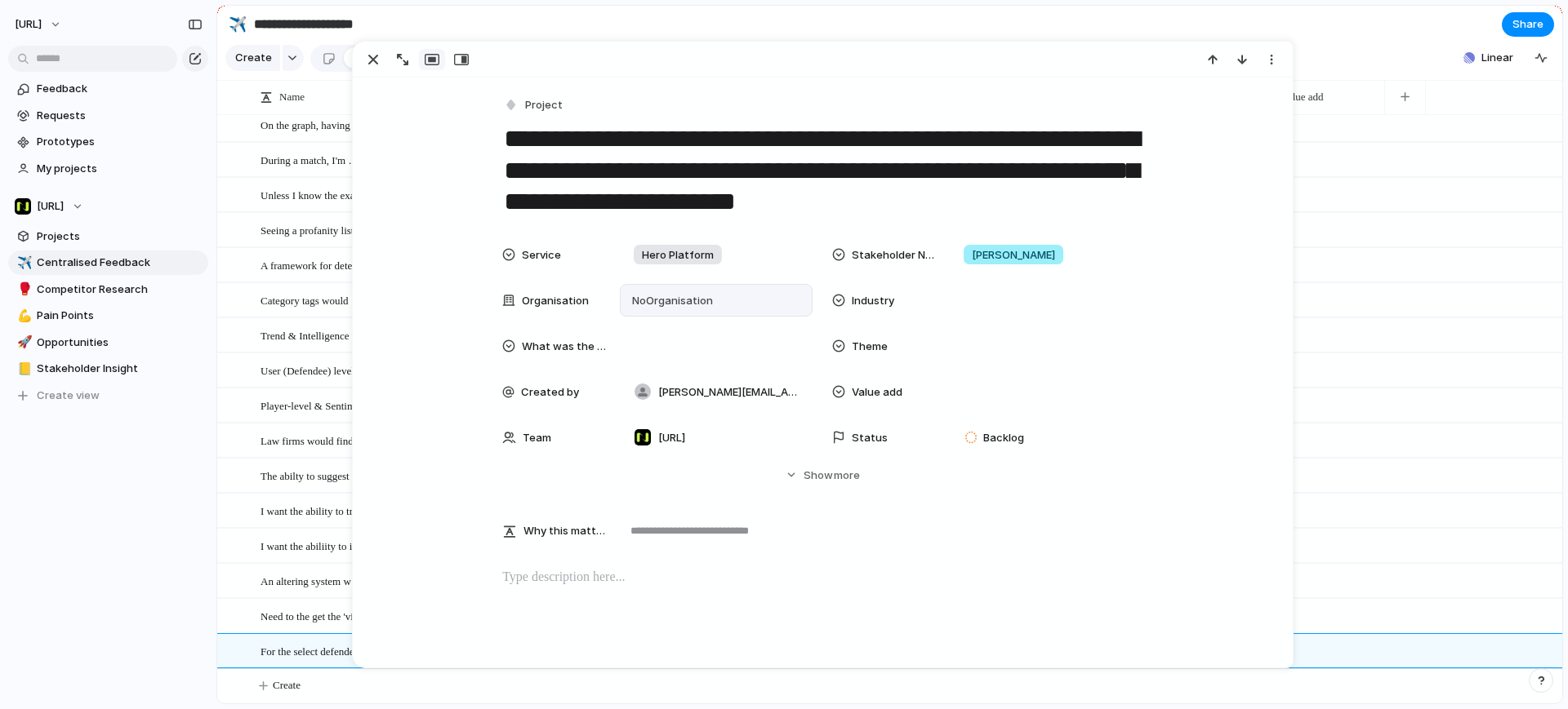
click at [692, 302] on span "No Organisation" at bounding box center [670, 300] width 86 height 16
click at [731, 412] on span "Football Association Wales" at bounding box center [745, 419] width 139 height 16
click at [1008, 304] on div at bounding box center [1046, 300] width 178 height 18
click at [1023, 362] on div "Sports" at bounding box center [1006, 358] width 51 height 20
click at [708, 341] on div at bounding box center [716, 346] width 178 height 18
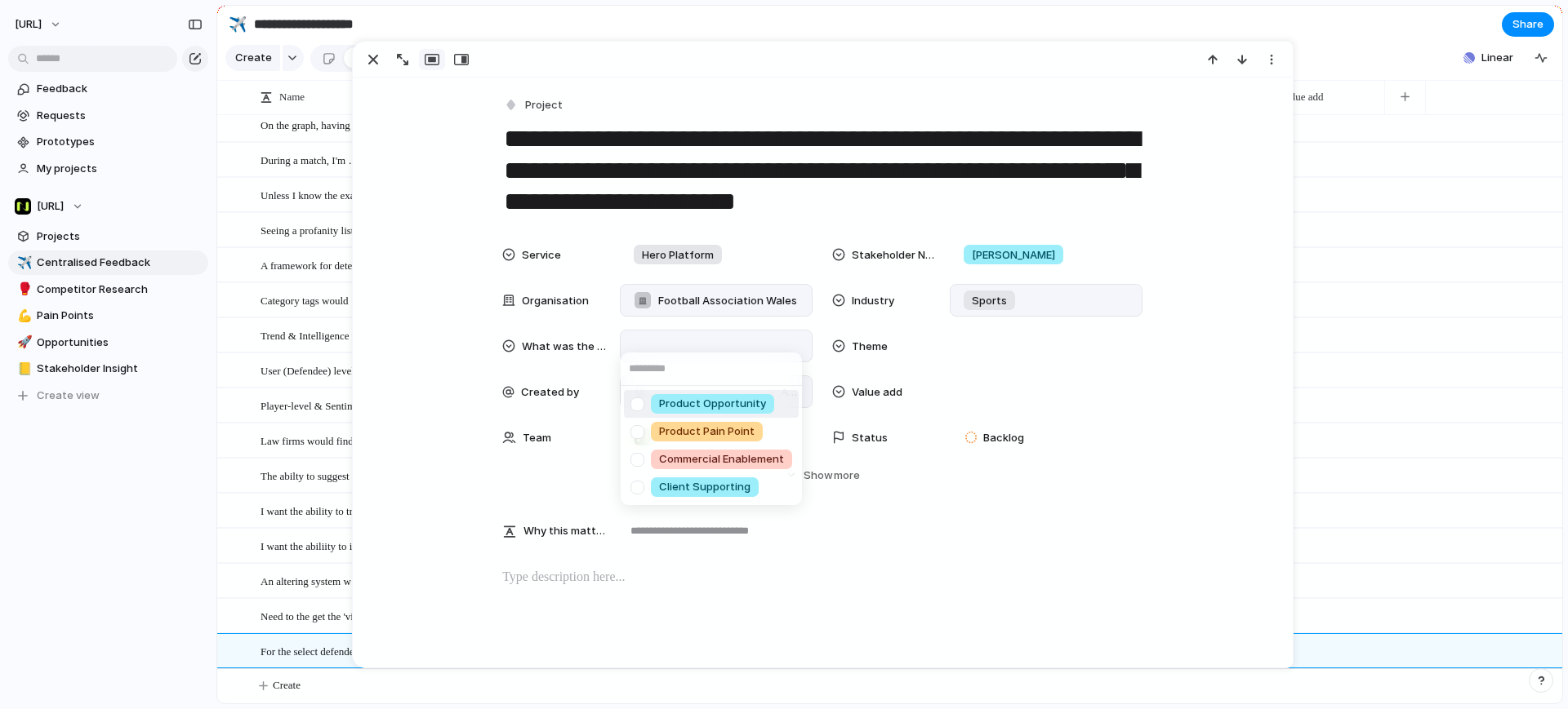
drag, startPoint x: 733, startPoint y: 407, endPoint x: 744, endPoint y: 407, distance: 11.0
click at [734, 407] on span "Product Opportunity" at bounding box center [712, 403] width 107 height 16
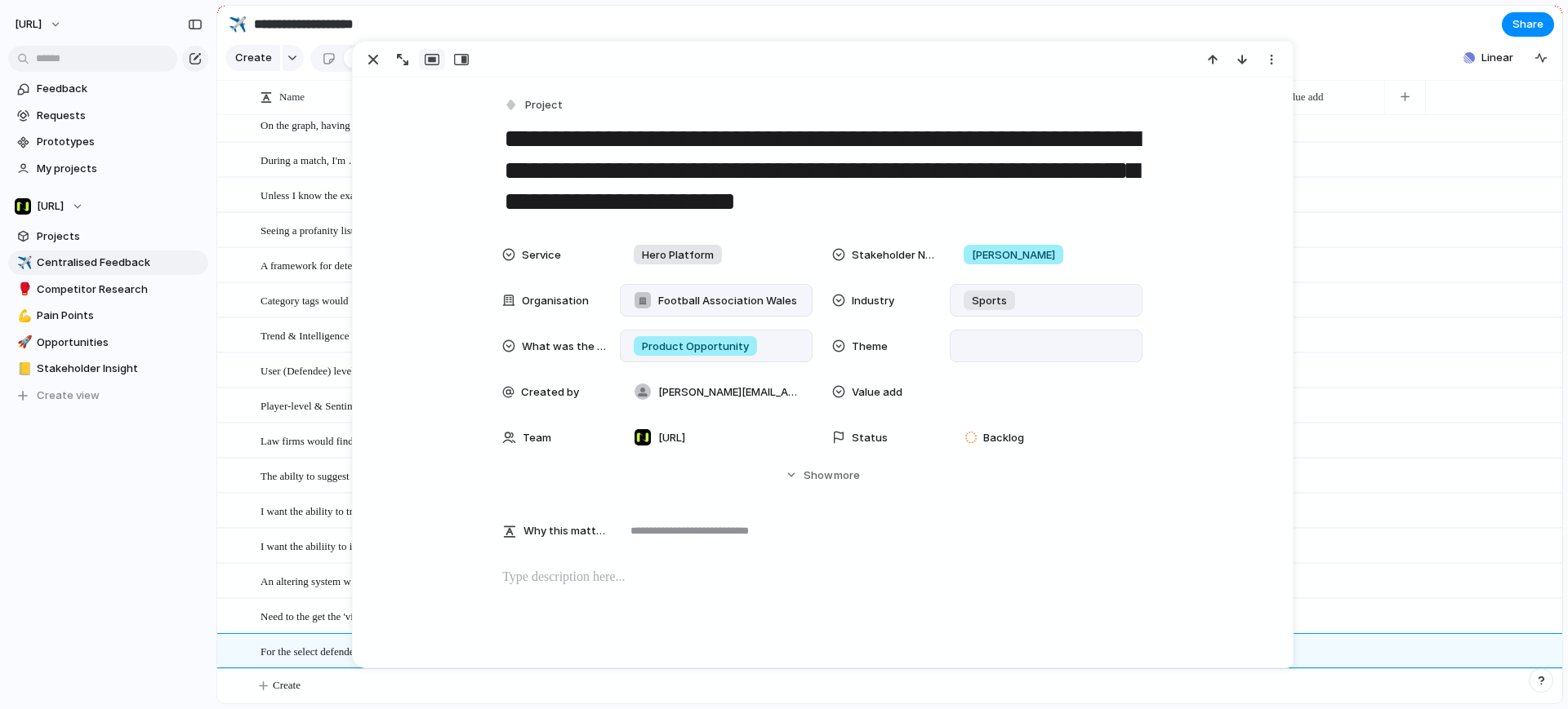
click at [975, 353] on div at bounding box center [1046, 346] width 178 height 18
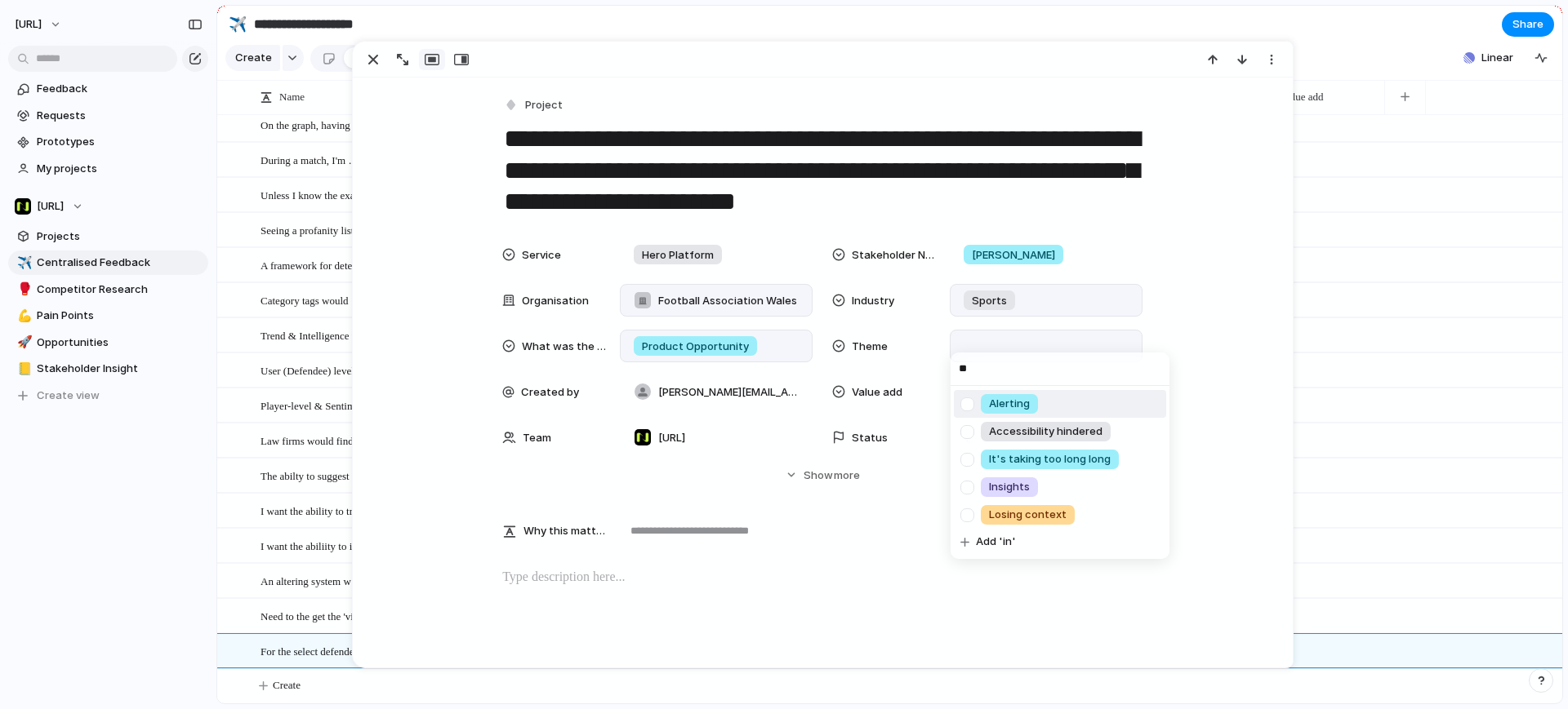
type input "***"
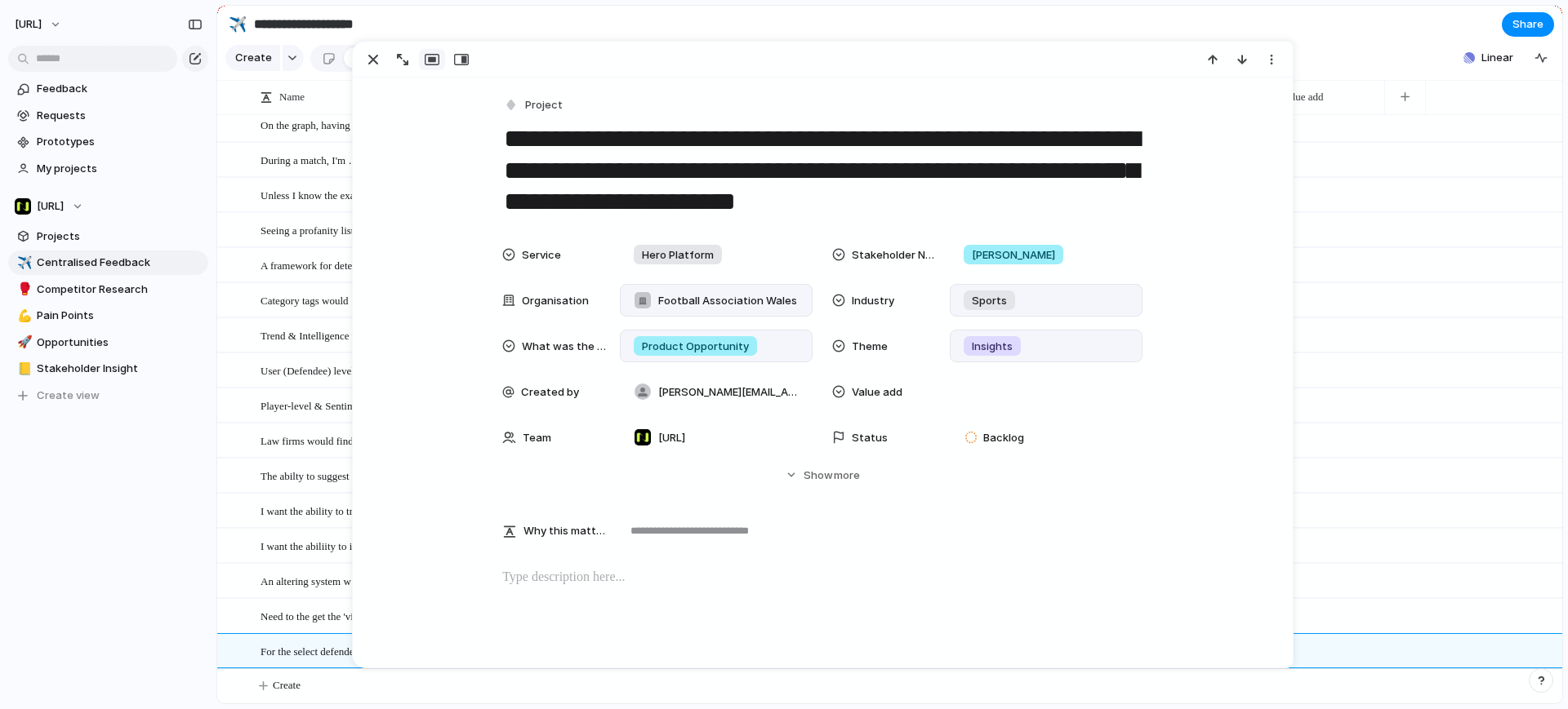
click at [1054, 347] on div "Insights" at bounding box center [1046, 346] width 178 height 18
type input "**********"
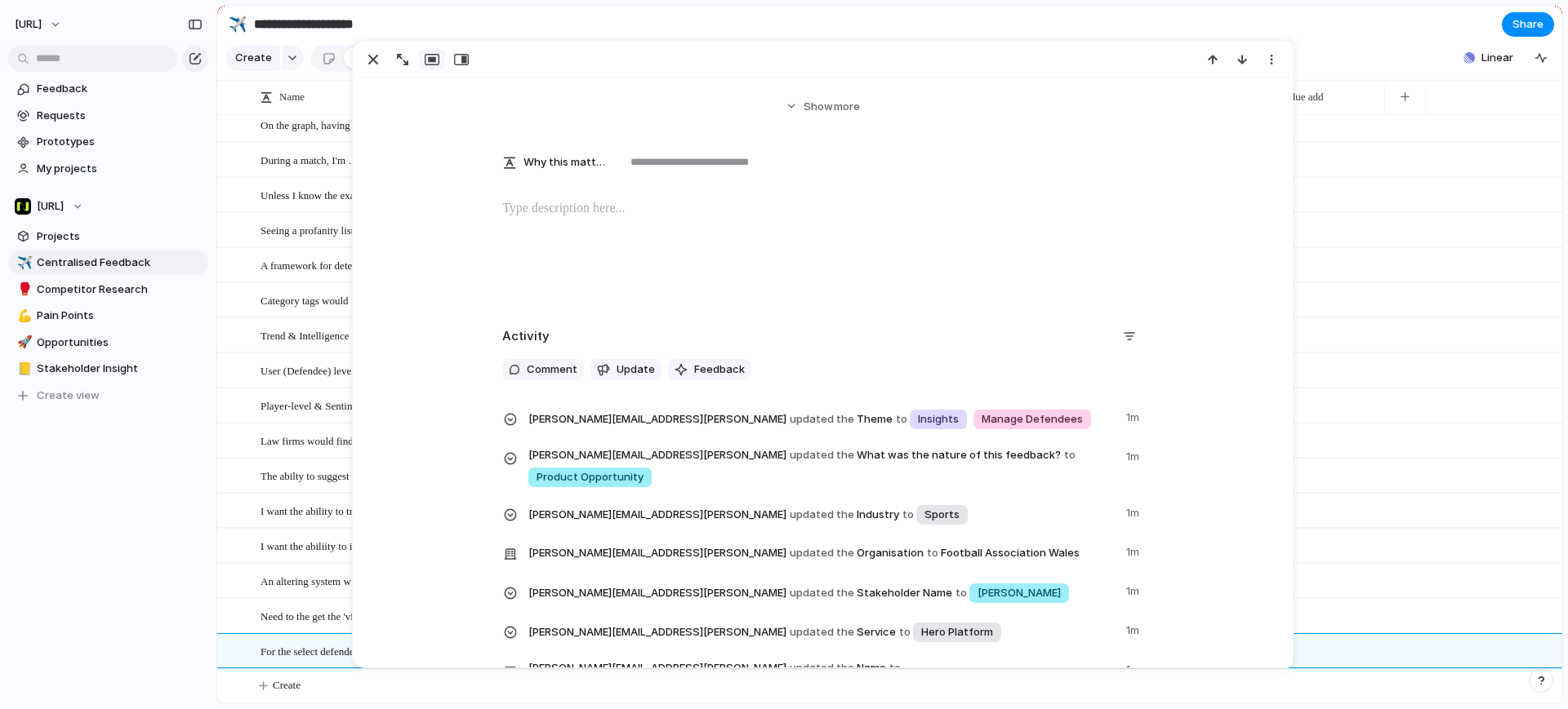
scroll to position [321, 0]
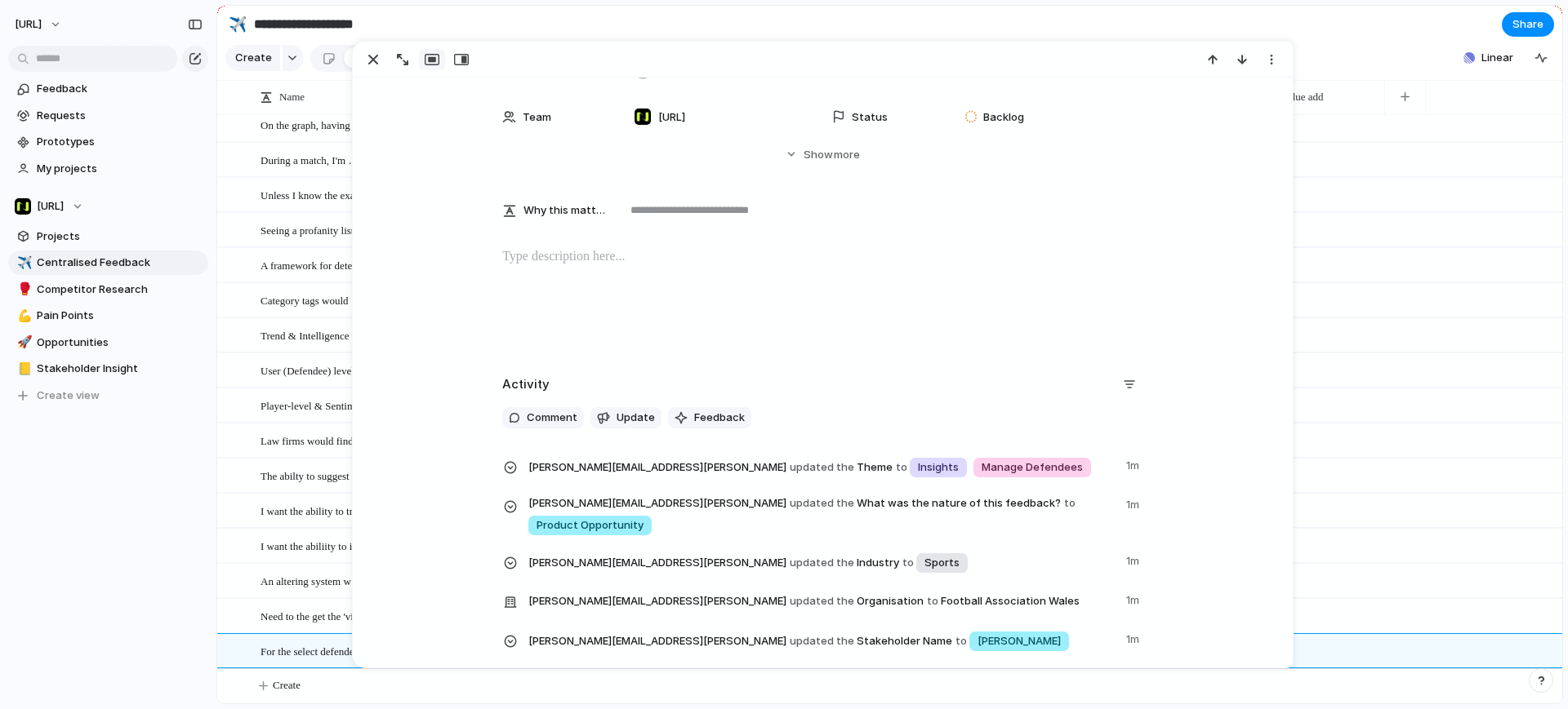
click at [721, 249] on p at bounding box center [823, 257] width 640 height 20
click at [1402, 367] on div "Hero Platform [PERSON_NAME][URL] Product Opportunity Insights [PERSON_NAME][EMA…" at bounding box center [966, 369] width 1190 height 35
